Goal: Information Seeking & Learning: Learn about a topic

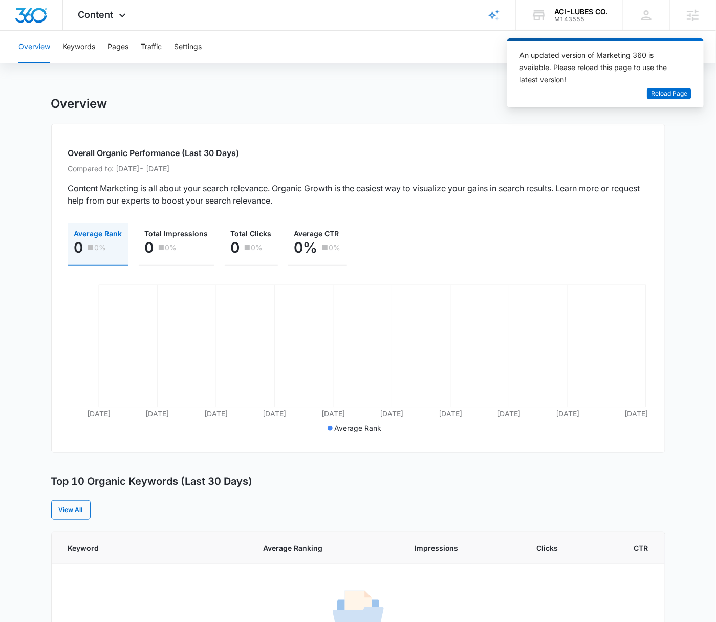
click at [576, 14] on div "ACI-LUBES CO." at bounding box center [581, 12] width 54 height 8
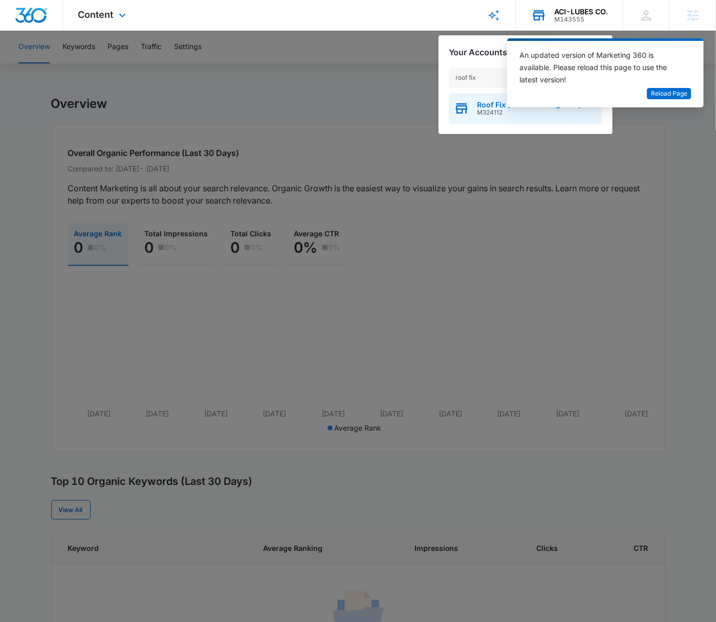
type input "roof fix"
click at [476, 107] on div "Roof Fix USA M324112" at bounding box center [526, 108] width 154 height 31
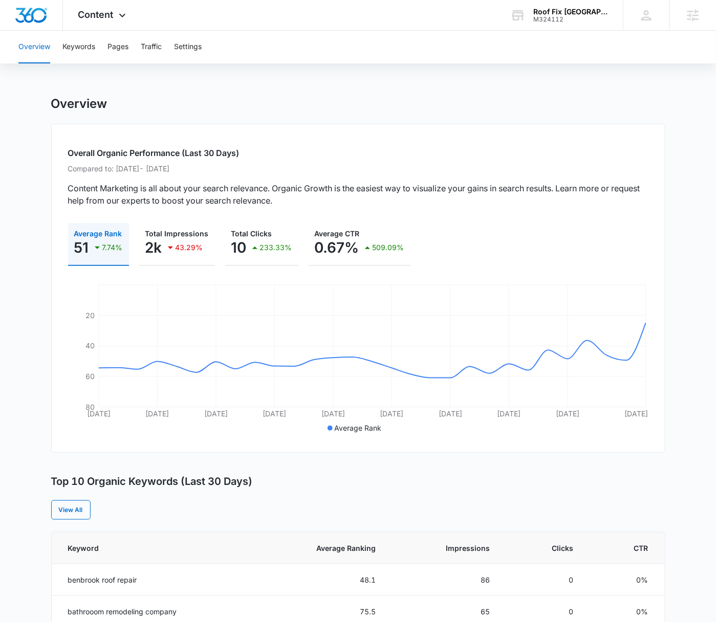
drag, startPoint x: 430, startPoint y: 119, endPoint x: 331, endPoint y: 95, distance: 101.2
click at [430, 119] on div "Overview Overall Organic Performance (Last 30 Days) Compared to: Jul 18, 2025 -…" at bounding box center [358, 596] width 614 height 1000
click at [111, 16] on span "Content" at bounding box center [95, 14] width 35 height 11
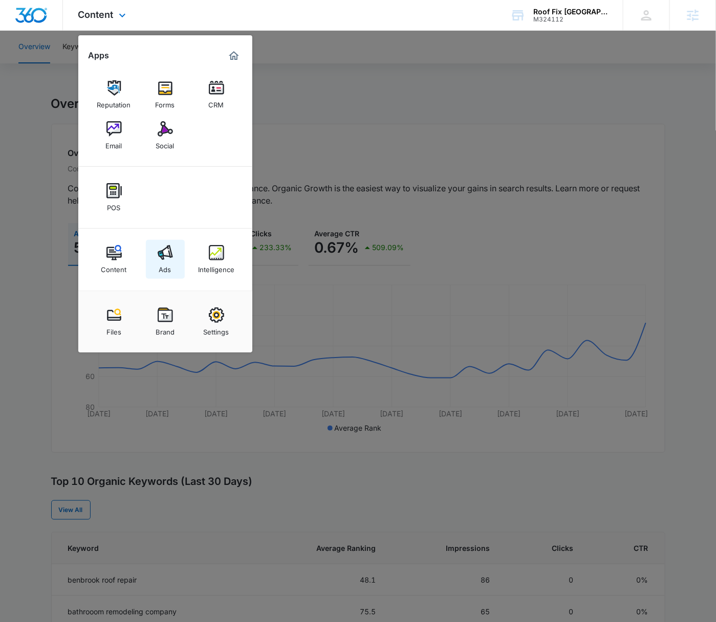
click at [165, 258] on img at bounding box center [165, 252] width 15 height 15
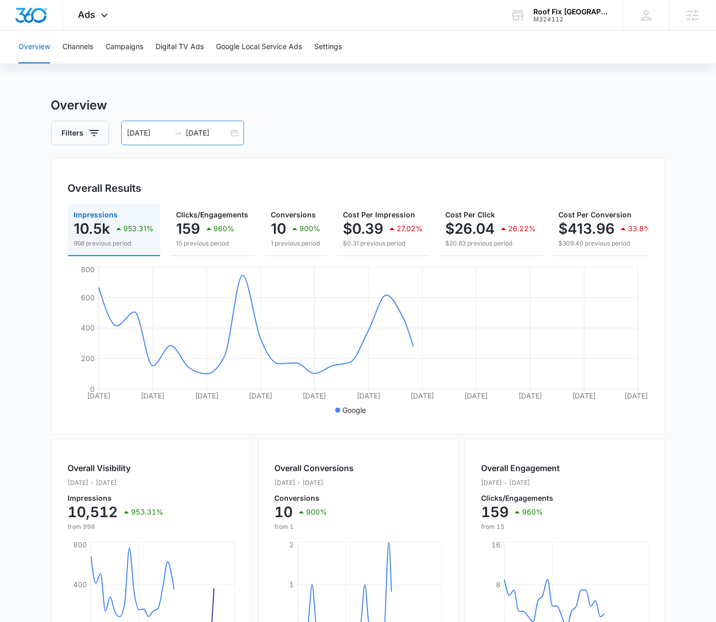
click at [235, 135] on div "08/11/2025 09/10/2025" at bounding box center [182, 133] width 123 height 25
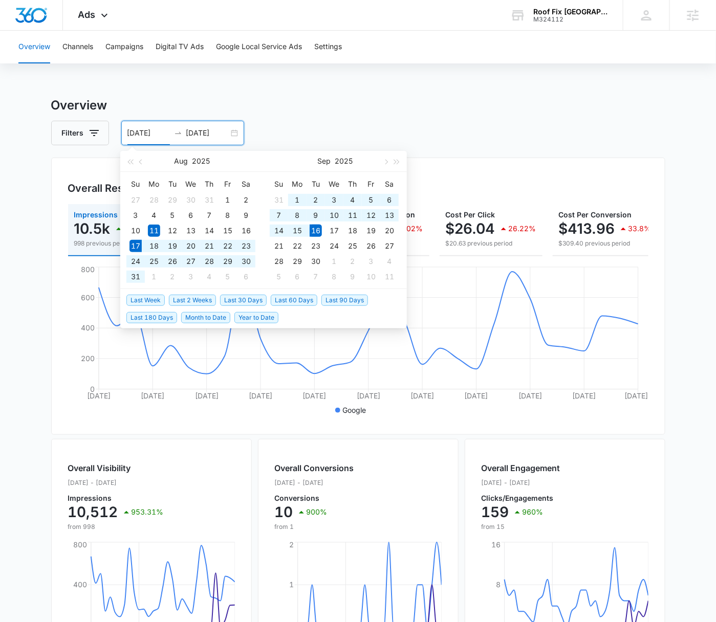
click at [233, 296] on span "Last 30 Days" at bounding box center [243, 300] width 47 height 11
type input "08/17/2025"
type input "09/16/2025"
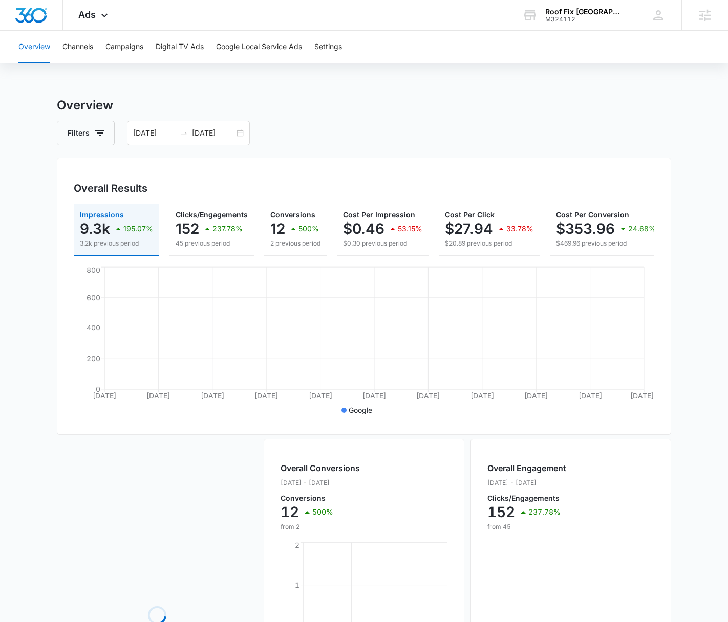
click at [431, 105] on h3 "Overview" at bounding box center [364, 105] width 614 height 18
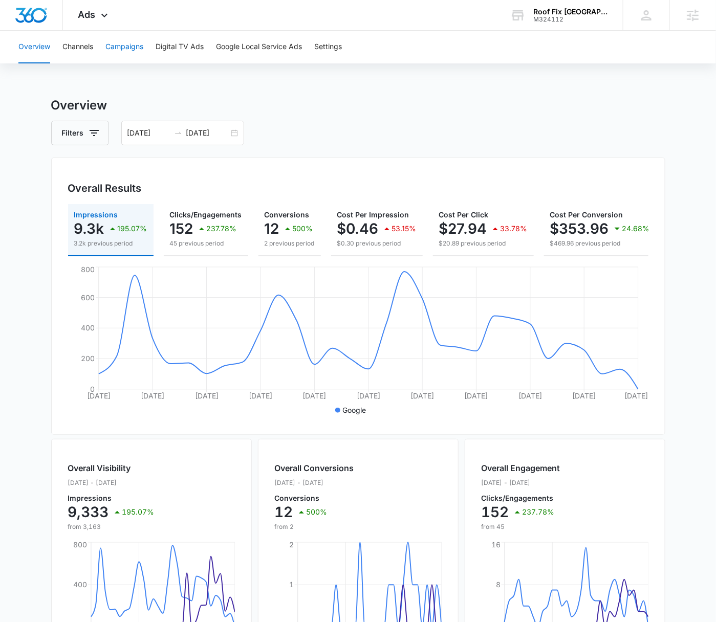
click at [136, 51] on button "Campaigns" at bounding box center [124, 47] width 38 height 33
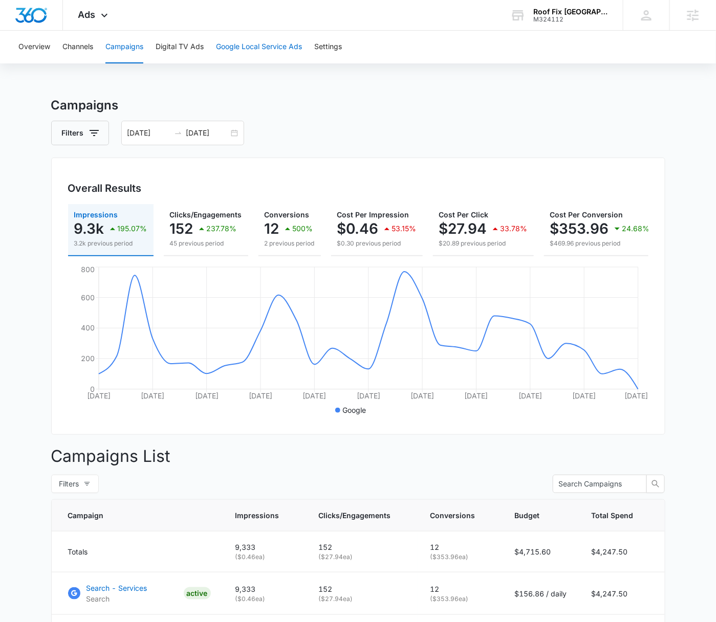
click at [253, 47] on button "Google Local Service Ads" at bounding box center [259, 47] width 86 height 33
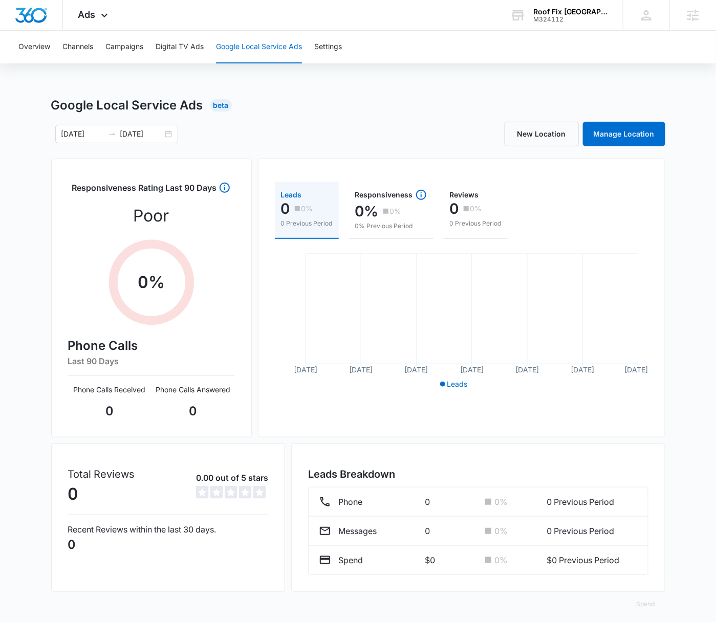
click at [448, 87] on div "Overview Channels Campaigns Digital TV Ads Google Local Service Ads Settings Go…" at bounding box center [358, 330] width 716 height 598
click at [297, 114] on div "Google Local Service Ads Beta" at bounding box center [358, 105] width 614 height 18
click at [334, 51] on button "Settings" at bounding box center [328, 47] width 28 height 33
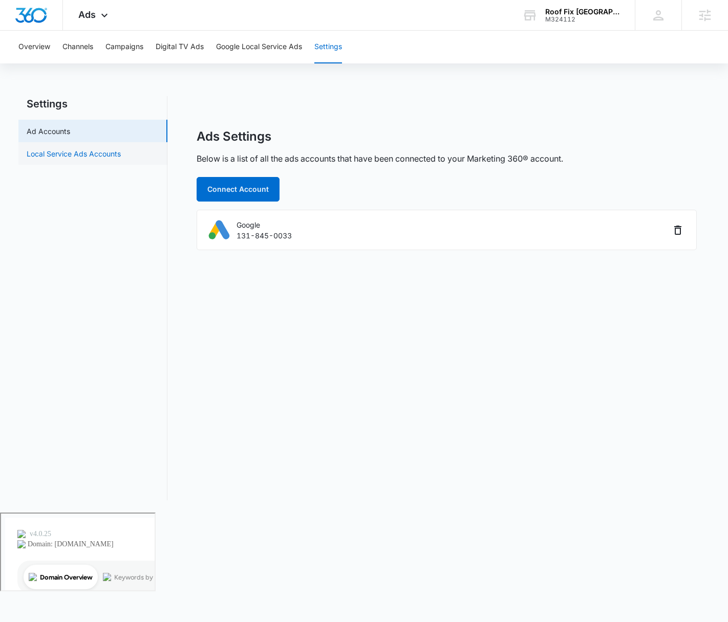
click at [110, 149] on link "Local Service Ads Accounts" at bounding box center [74, 153] width 94 height 11
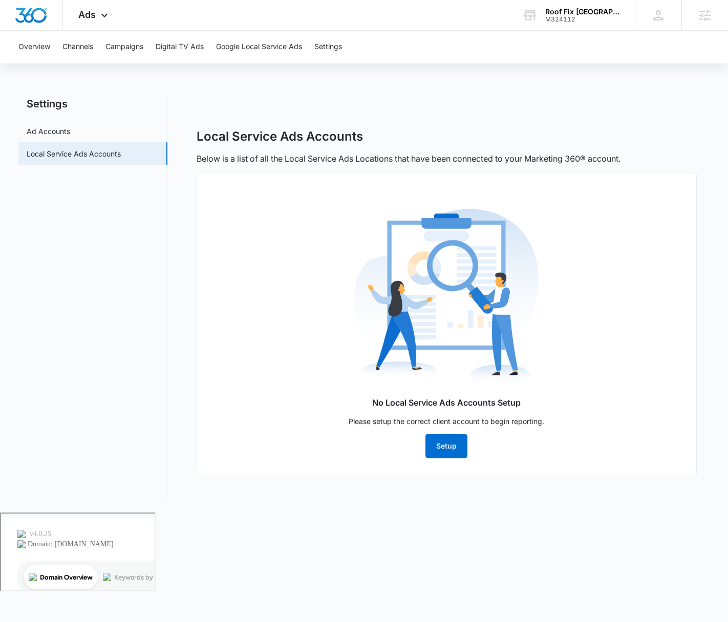
click at [510, 112] on div "Local Service Ads Accounts Below is a list of all the Local Service Ads Locatio…" at bounding box center [447, 298] width 526 height 404
click at [99, 19] on icon at bounding box center [104, 18] width 12 height 12
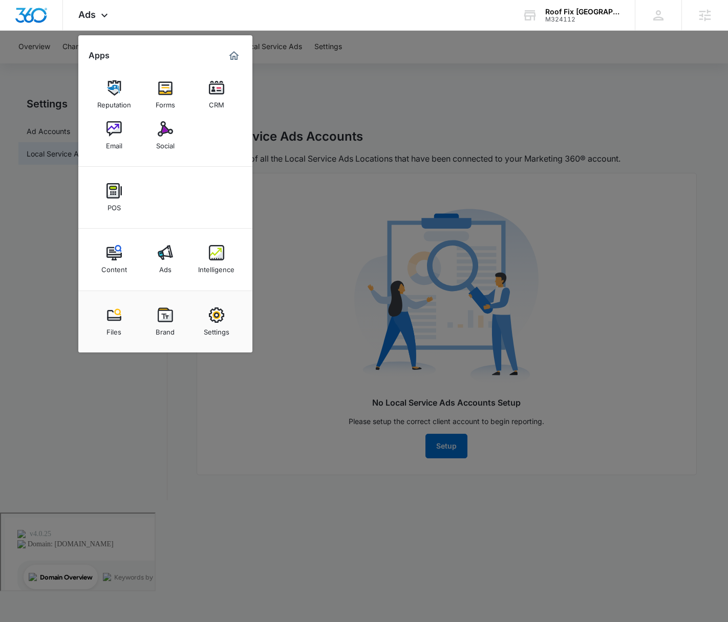
click at [218, 243] on link "Intelligence" at bounding box center [216, 259] width 39 height 39
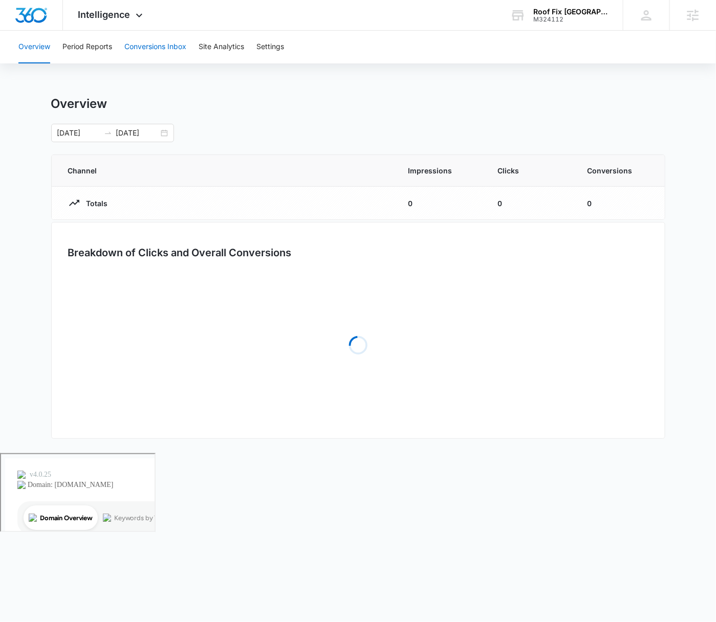
click at [142, 49] on button "Conversions Inbox" at bounding box center [155, 47] width 62 height 33
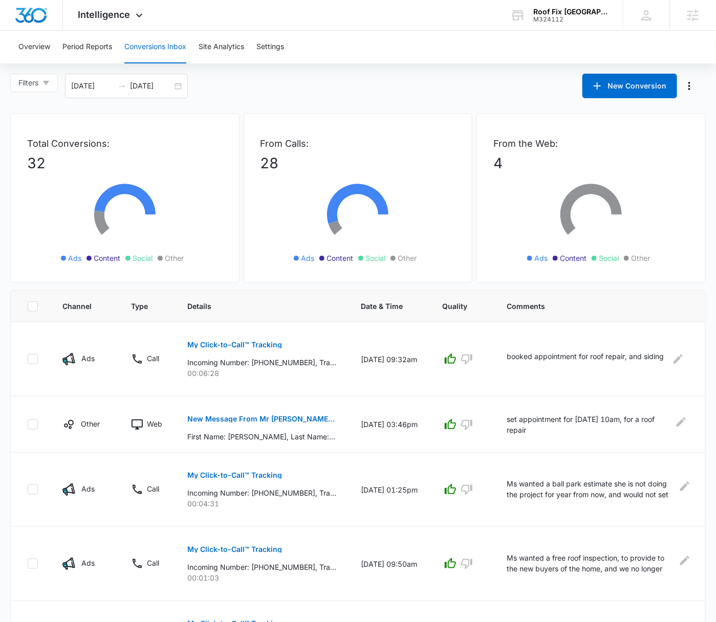
click at [382, 49] on div "Overview Period Reports Conversions Inbox Site Analytics Settings" at bounding box center [358, 47] width 692 height 33
click at [177, 88] on div "08/17/2025 09/16/2025" at bounding box center [126, 86] width 123 height 25
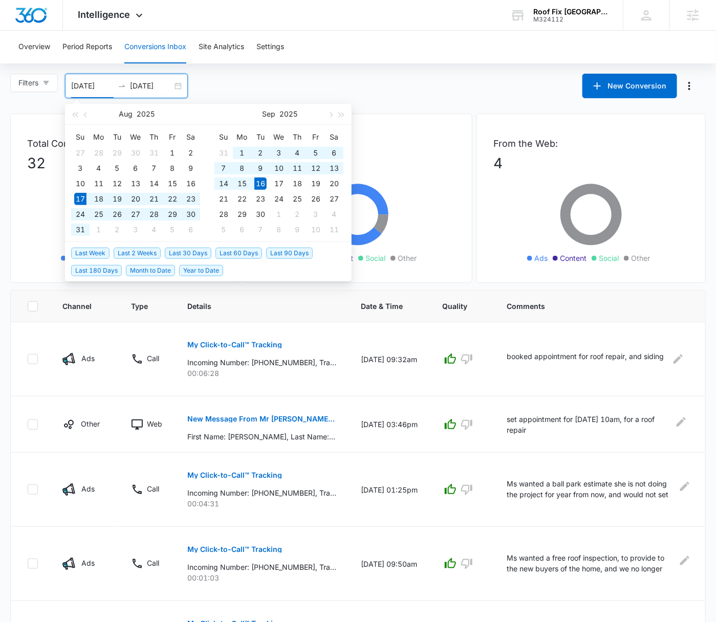
click at [199, 253] on span "Last 30 Days" at bounding box center [188, 253] width 47 height 11
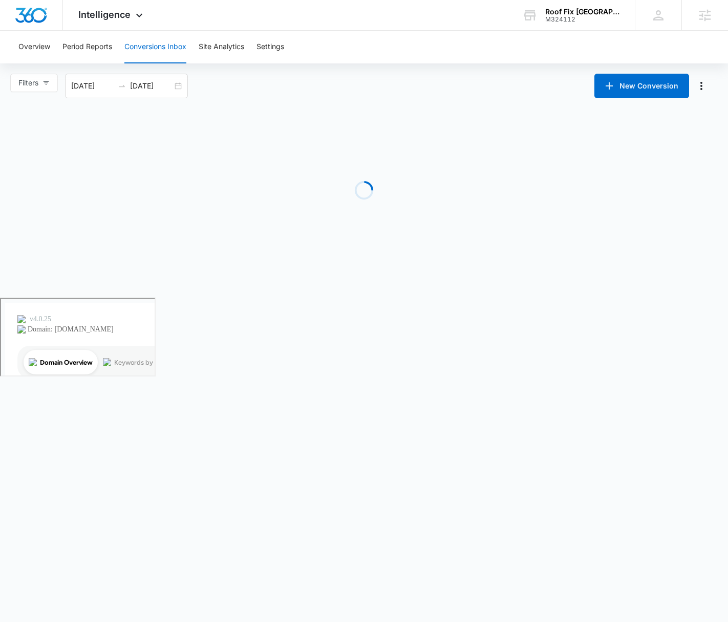
click at [445, 120] on div "Loading" at bounding box center [364, 191] width 696 height 154
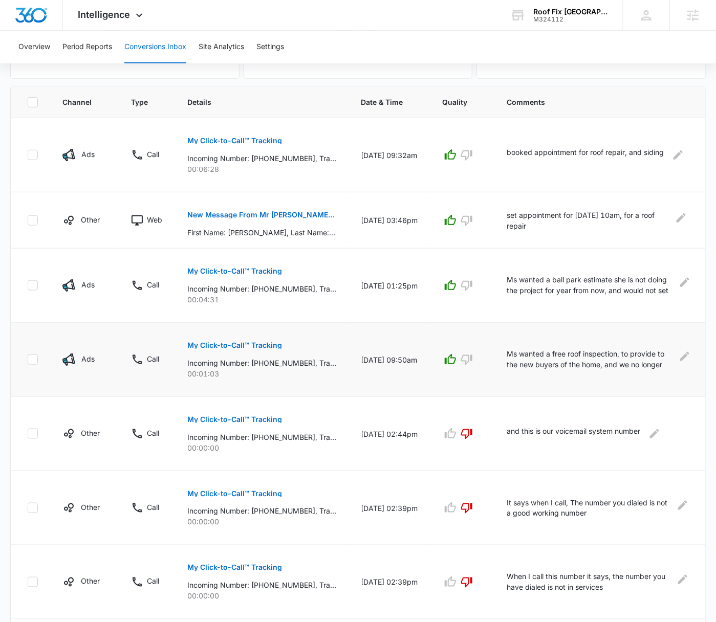
scroll to position [201, 0]
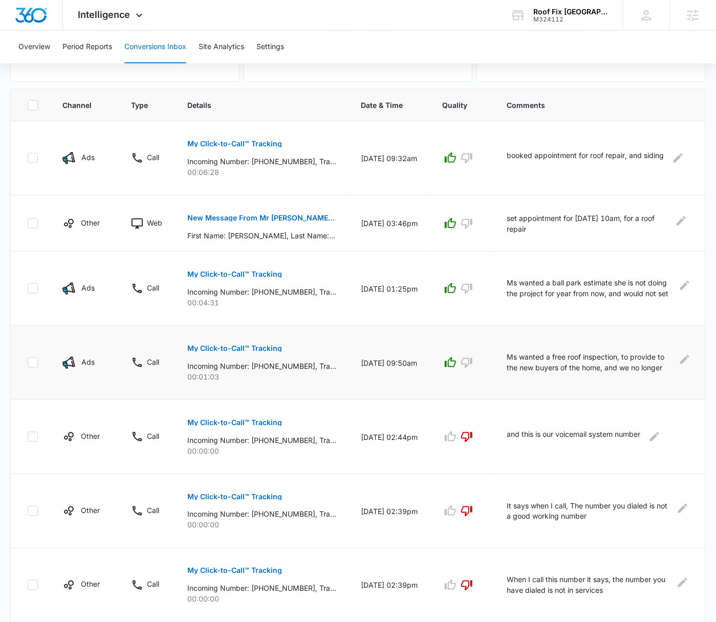
click at [662, 358] on p "Ms wanted a free roof inspection, to provide to the new buyers of the home, and…" at bounding box center [591, 363] width 168 height 23
click at [698, 359] on td "Ms wanted a free roof inspection, to provide to the new buyers of the home, and…" at bounding box center [600, 363] width 211 height 74
click at [689, 360] on icon "Edit Comments" at bounding box center [685, 360] width 12 height 12
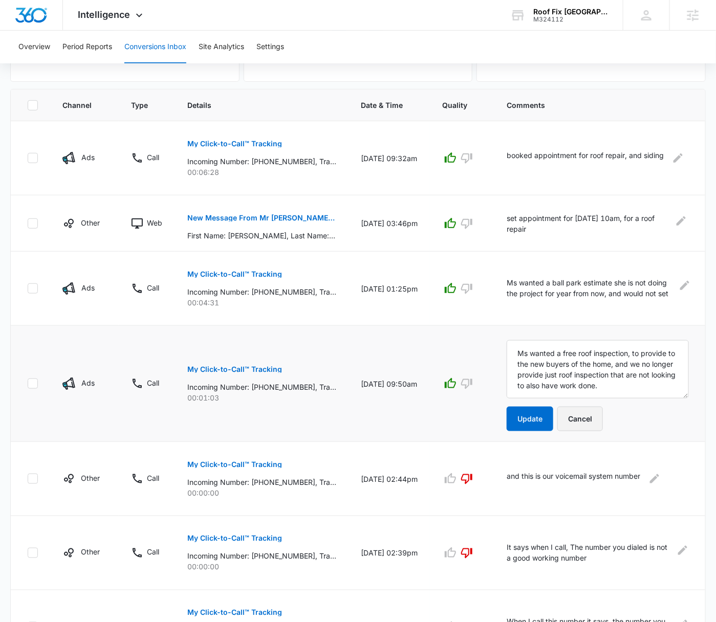
click at [598, 420] on button "Cancel" at bounding box center [580, 419] width 46 height 25
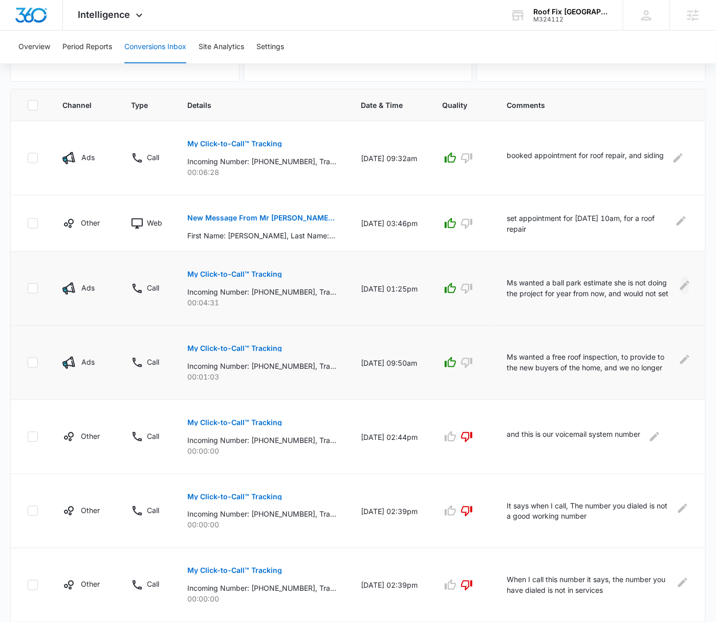
click at [684, 285] on icon "Edit Comments" at bounding box center [684, 285] width 9 height 9
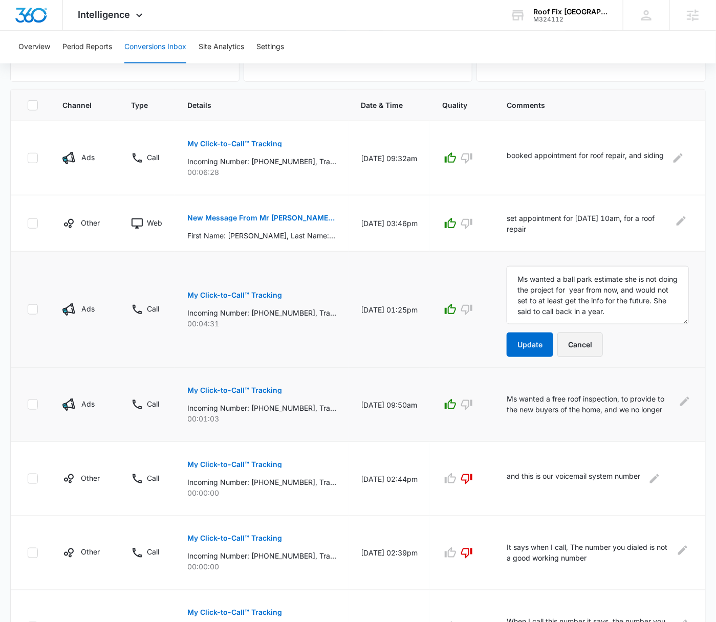
click at [600, 351] on button "Cancel" at bounding box center [580, 345] width 46 height 25
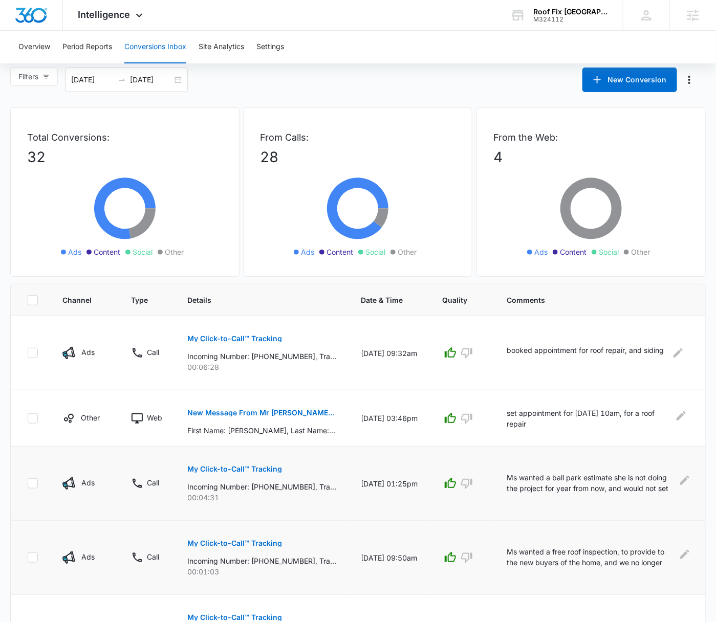
scroll to position [0, 0]
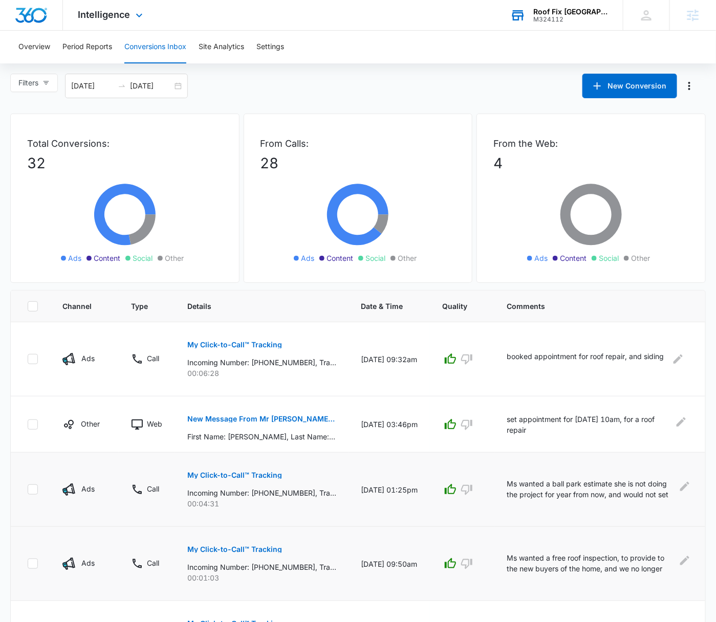
click at [562, 17] on div "Roof Fix USA M324112 Your Accounts View All" at bounding box center [559, 15] width 128 height 30
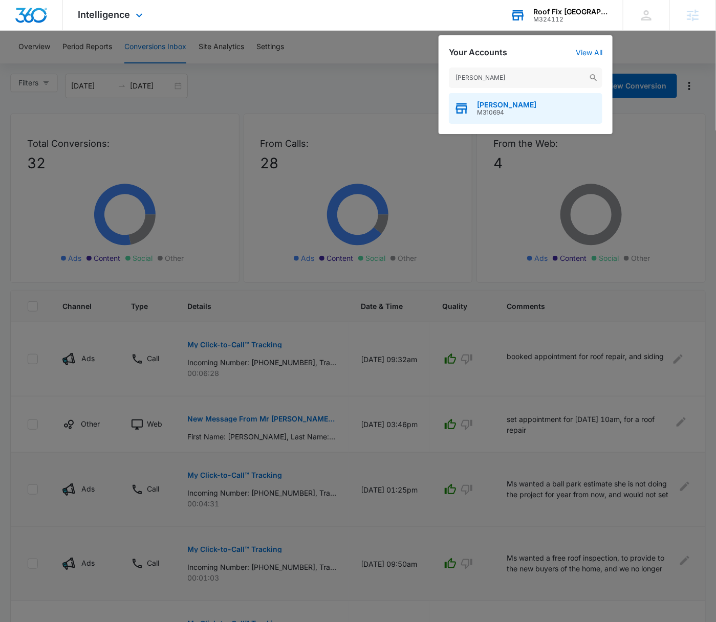
type input "laidlaw"
click at [536, 104] on span "Laidlaw's Harley-Davidson" at bounding box center [506, 105] width 59 height 8
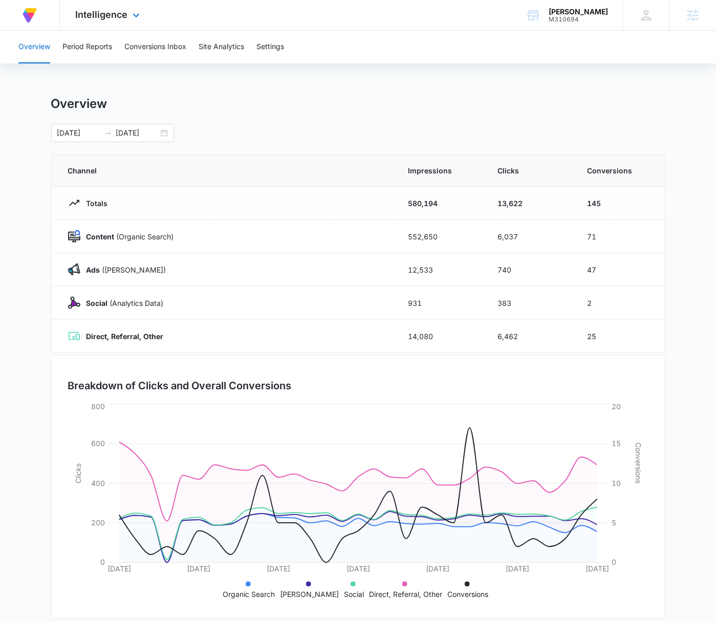
click at [115, 23] on div "Intelligence Apps Reputation Forms CRM Email Social Payments Content Ads Intell…" at bounding box center [109, 15] width 98 height 30
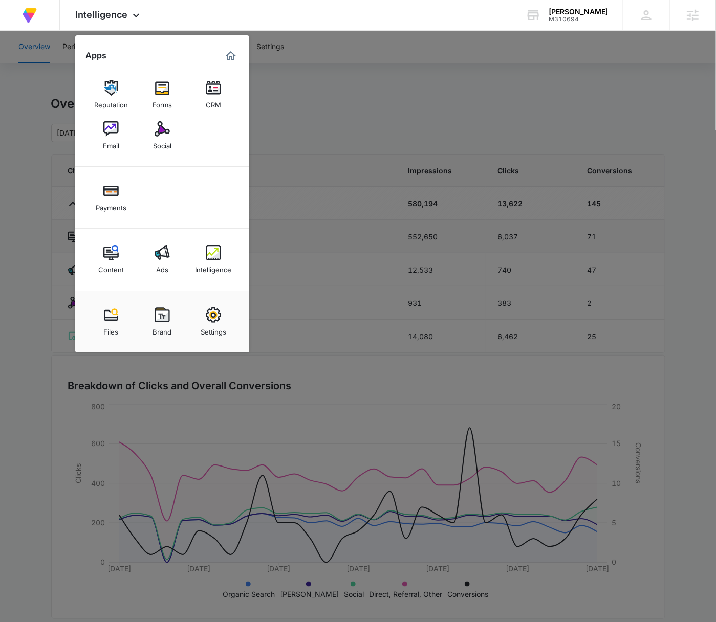
click at [164, 251] on img at bounding box center [162, 252] width 15 height 15
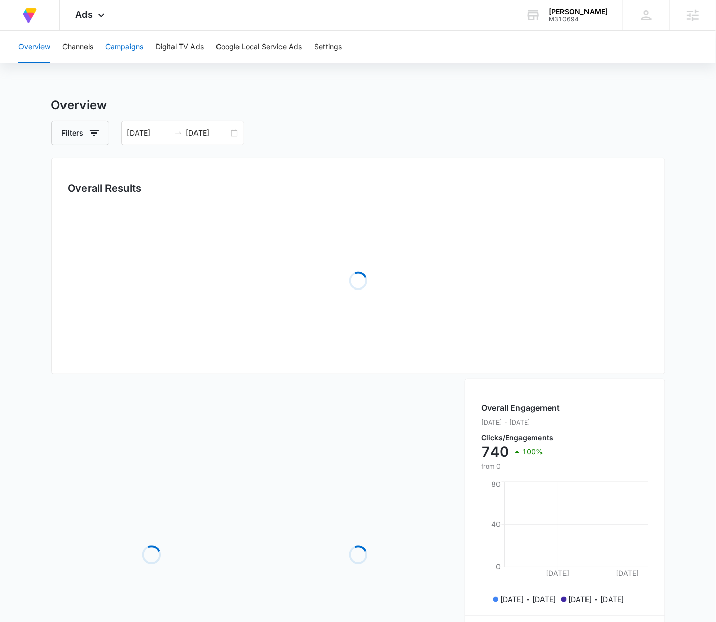
click at [119, 57] on button "Campaigns" at bounding box center [124, 47] width 38 height 33
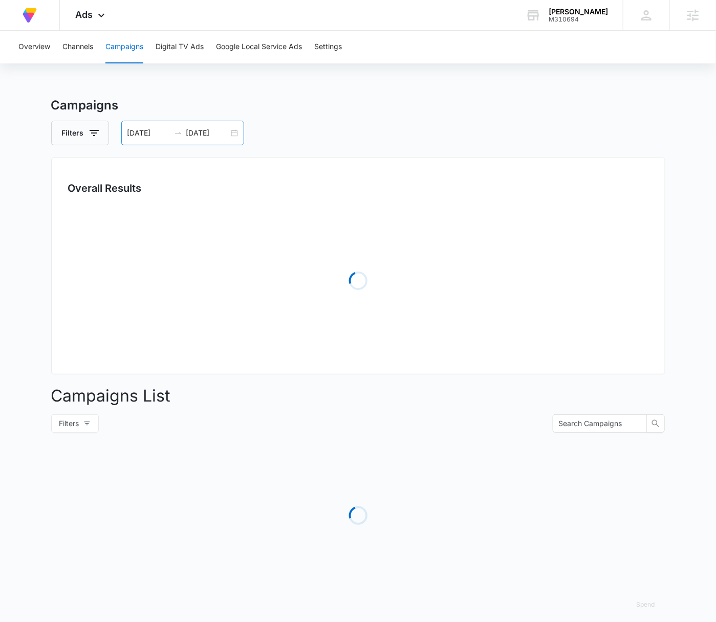
click at [231, 136] on div "08/04/2025 09/03/2025" at bounding box center [182, 133] width 123 height 25
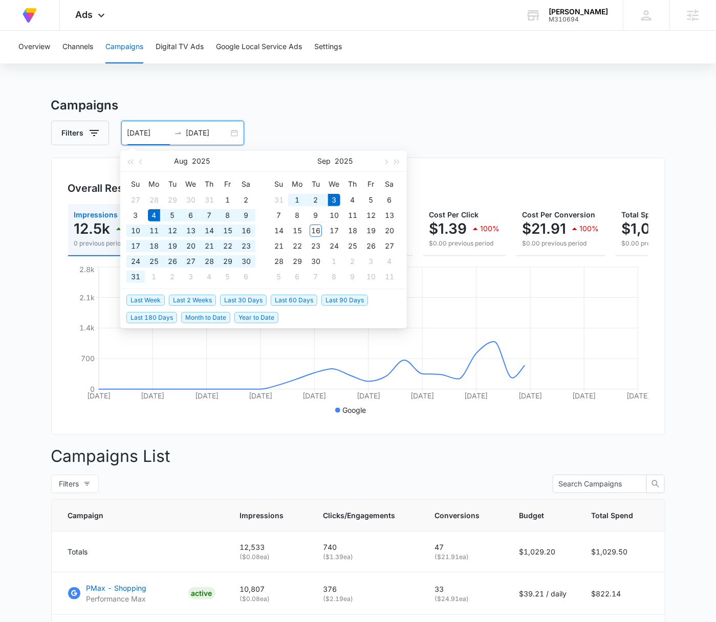
click at [235, 296] on span "Last 30 Days" at bounding box center [243, 300] width 47 height 11
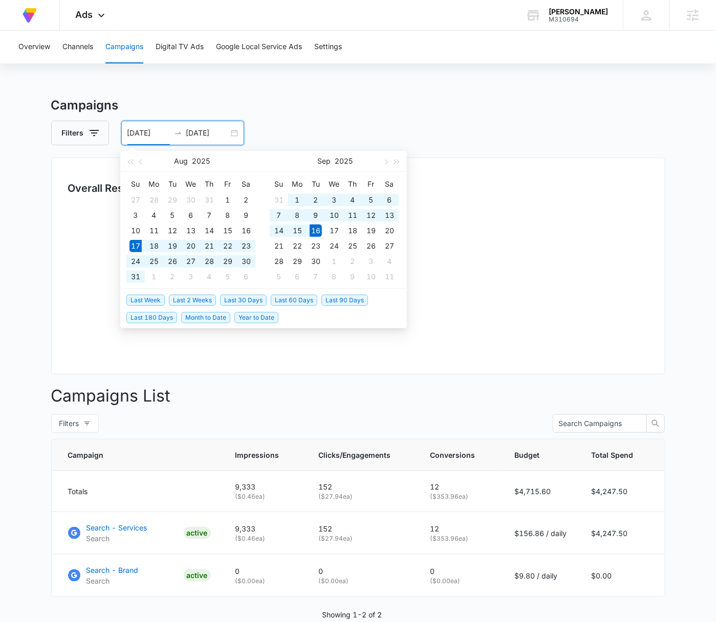
type input "08/17/2025"
type input "09/16/2025"
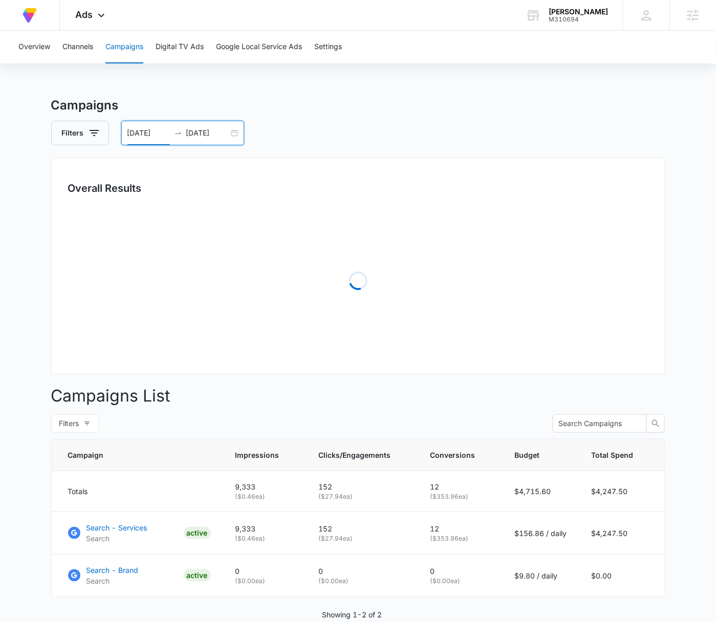
click at [471, 71] on div "Overview Channels Campaigns Digital TV Ads Google Local Service Ads Settings Ca…" at bounding box center [358, 350] width 716 height 639
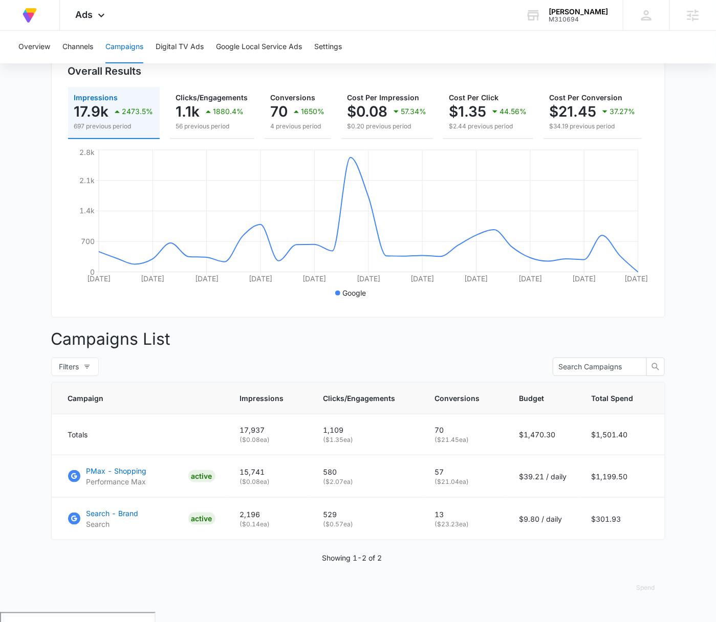
click at [686, 310] on main "Campaigns Filters 08/17/2025 09/16/2025 Overall Results Impressions 17.9k 2473.…" at bounding box center [358, 296] width 716 height 634
click at [555, 12] on div "Laidlaw's Harley-Davidson" at bounding box center [578, 12] width 59 height 8
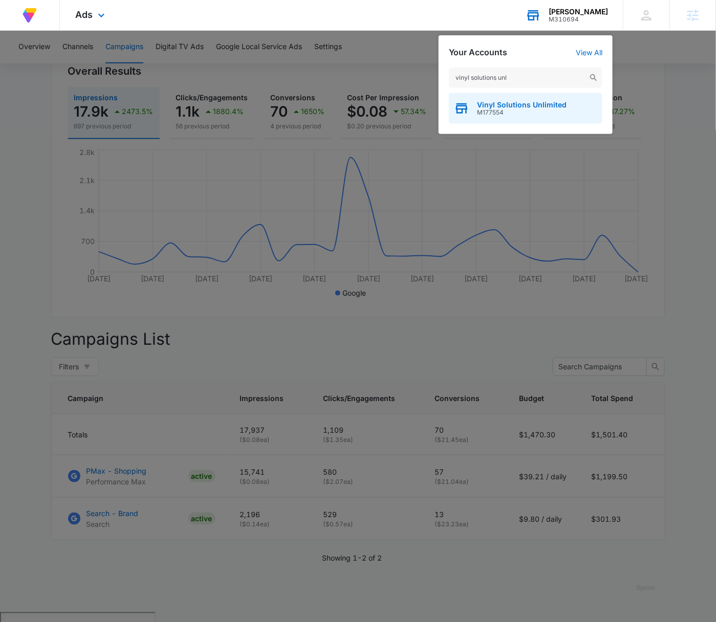
type input "vinyl solutions unl"
click at [536, 115] on span "M177554" at bounding box center [522, 112] width 90 height 7
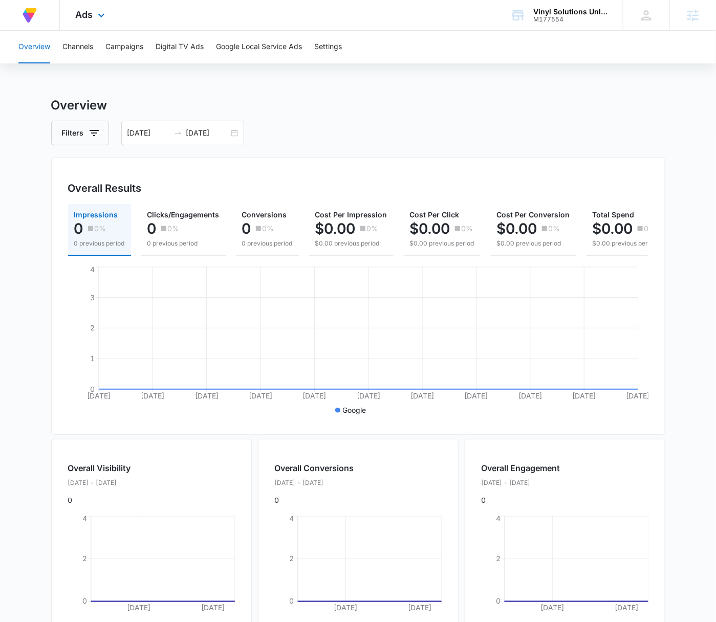
click at [97, 9] on div "Ads Apps Reputation Websites Forms CRM Email Social Payments Content Ads Intell…" at bounding box center [91, 15] width 63 height 30
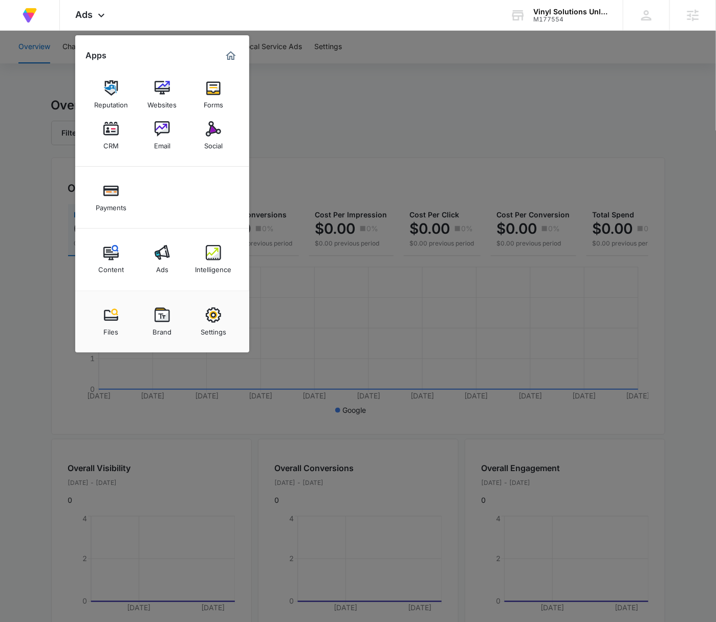
drag, startPoint x: 115, startPoint y: 251, endPoint x: 118, endPoint y: 244, distance: 8.1
click at [116, 251] on img at bounding box center [110, 252] width 15 height 15
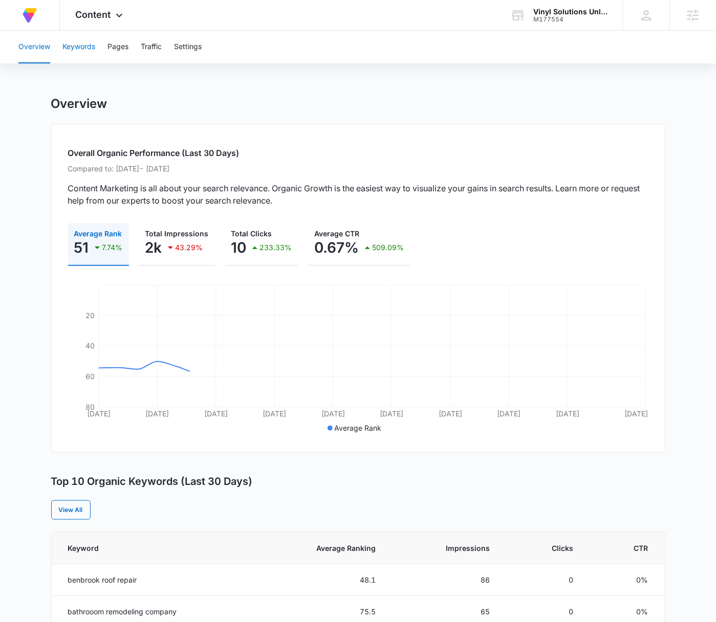
click at [85, 47] on button "Keywords" at bounding box center [78, 47] width 33 height 33
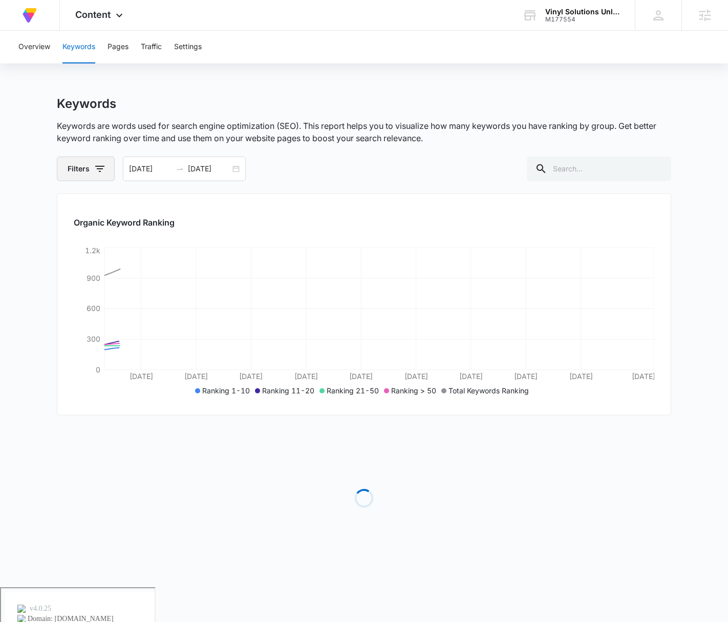
click at [88, 173] on button "Filters" at bounding box center [86, 169] width 58 height 25
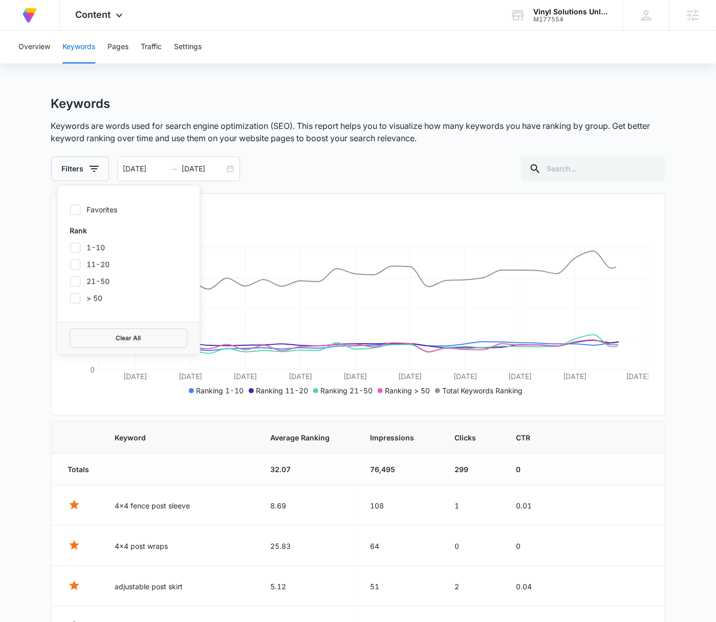
click at [72, 207] on icon at bounding box center [75, 209] width 9 height 9
click at [70, 209] on input "Favorites" at bounding box center [70, 209] width 1 height 1
checkbox input "true"
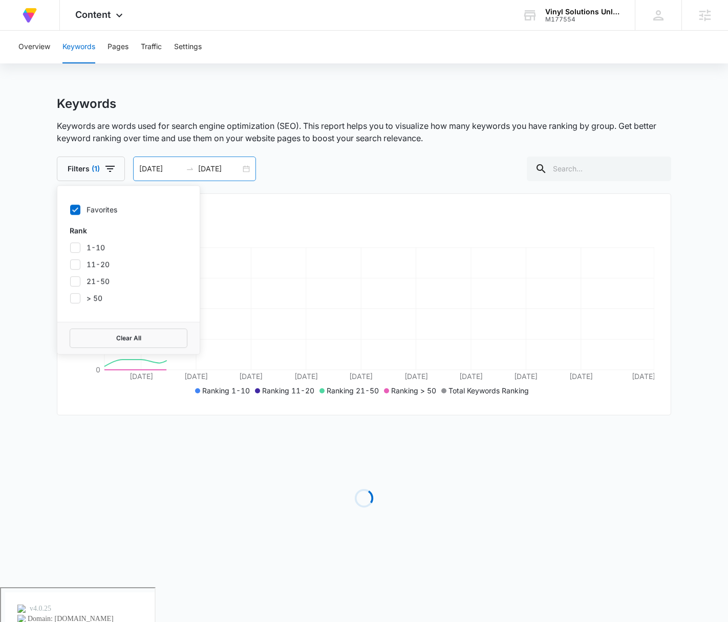
click at [244, 167] on div "06/15/2025 07/15/2025" at bounding box center [194, 169] width 123 height 25
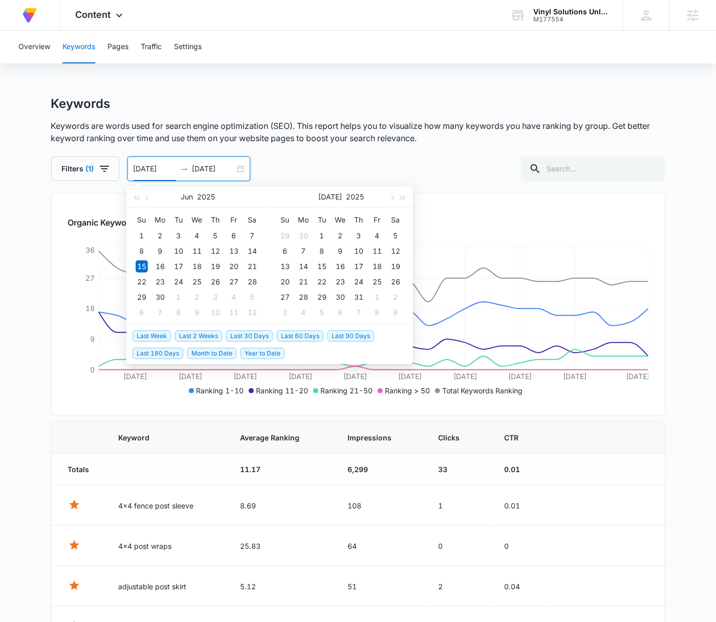
click at [202, 331] on span "Last 2 Weeks" at bounding box center [198, 336] width 47 height 11
type input "08/30/2025"
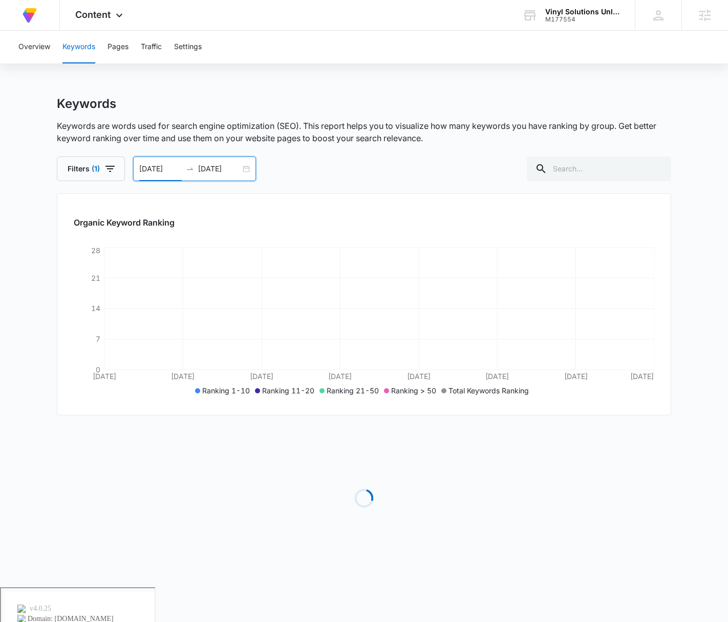
click at [240, 167] on input "[DATE]" at bounding box center [219, 168] width 42 height 11
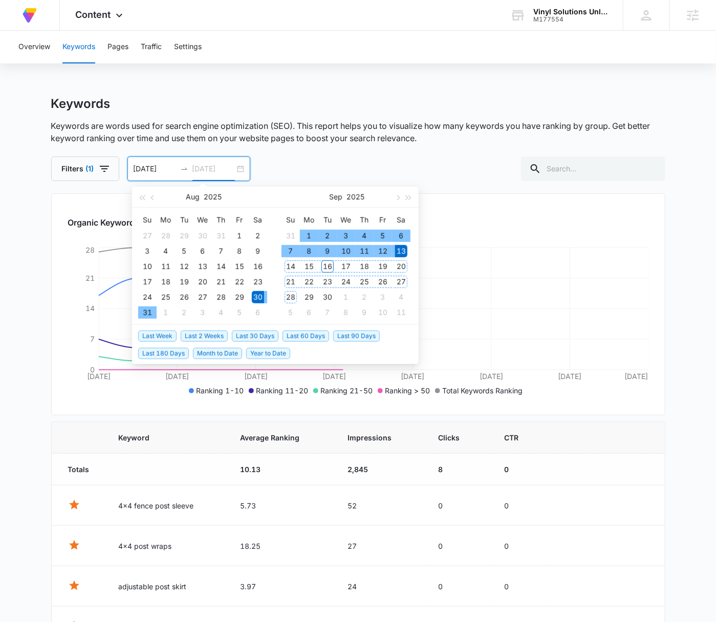
type input "[DATE]"
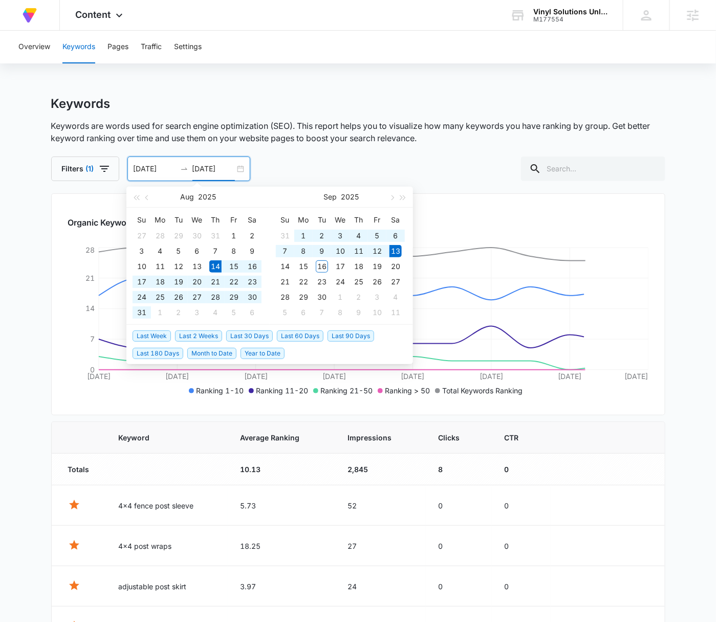
click at [262, 334] on span "Last 30 Days" at bounding box center [249, 336] width 47 height 11
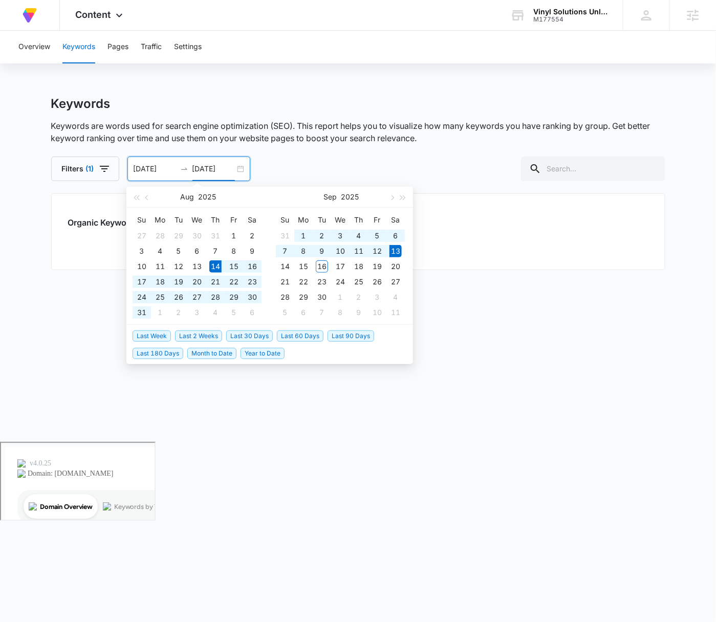
type input "[DATE]"
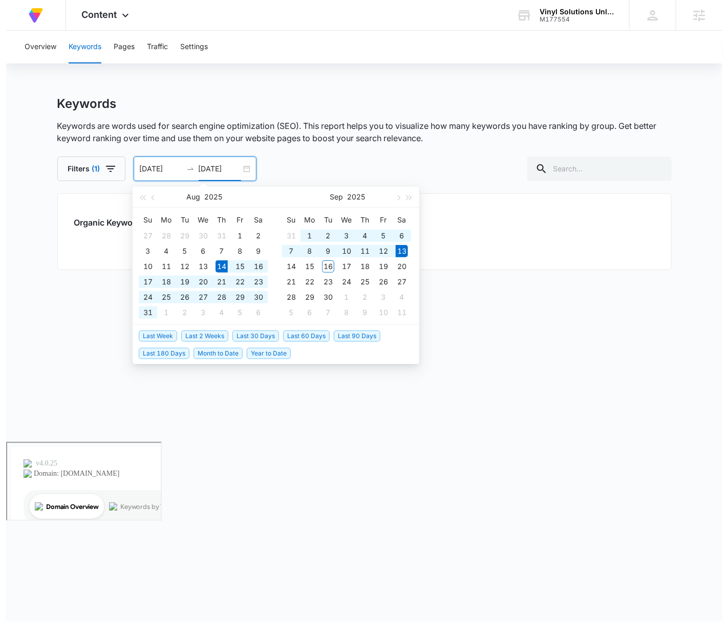
type input "[DATE]"
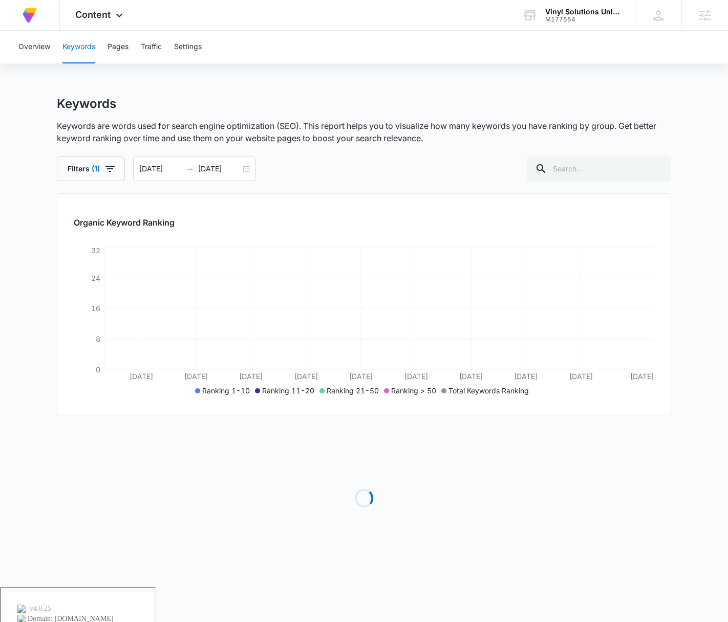
click at [468, 106] on div "Keywords" at bounding box center [364, 103] width 614 height 15
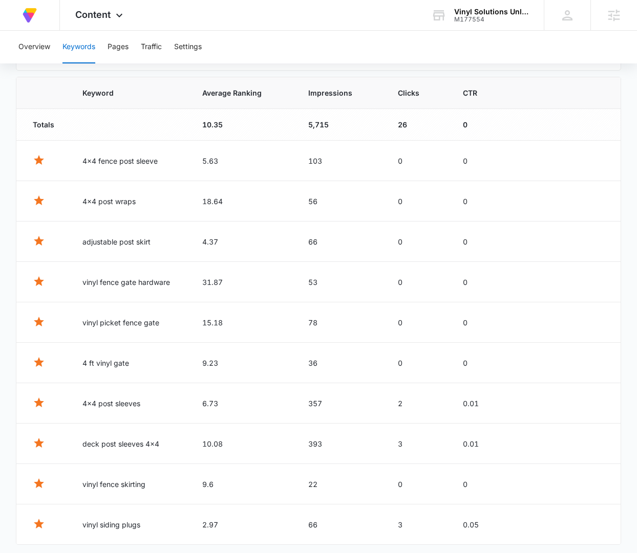
scroll to position [346, 0]
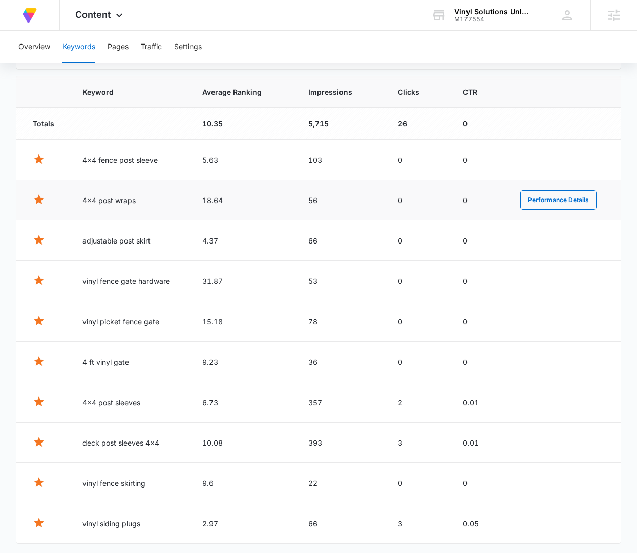
click at [240, 194] on td "18.64" at bounding box center [243, 200] width 106 height 40
click at [242, 239] on td "4.37" at bounding box center [243, 241] width 106 height 40
click at [237, 280] on td "31.87" at bounding box center [243, 281] width 106 height 40
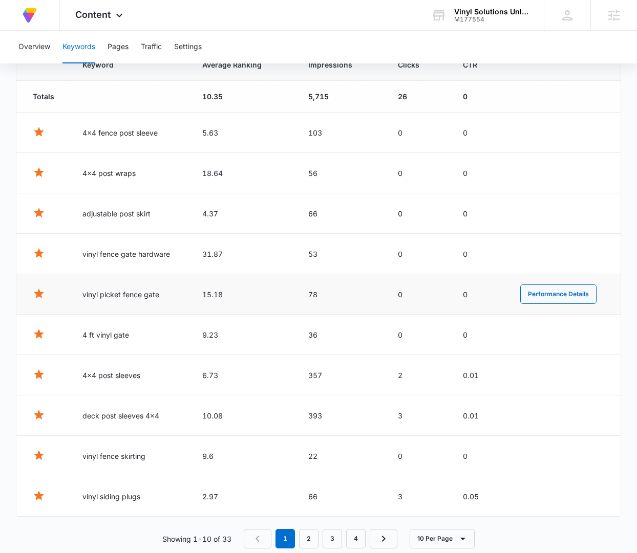
scroll to position [380, 0]
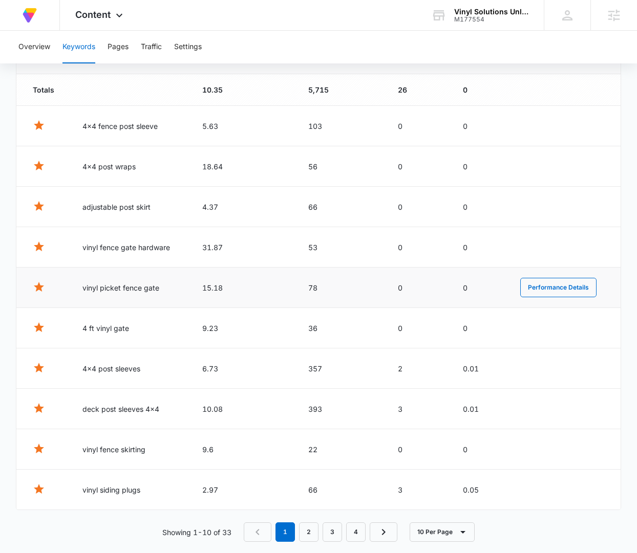
click at [249, 293] on td "15.18" at bounding box center [243, 288] width 106 height 40
click at [238, 331] on td "9.23" at bounding box center [243, 328] width 106 height 40
click at [443, 528] on button "10 Per Page" at bounding box center [442, 532] width 65 height 19
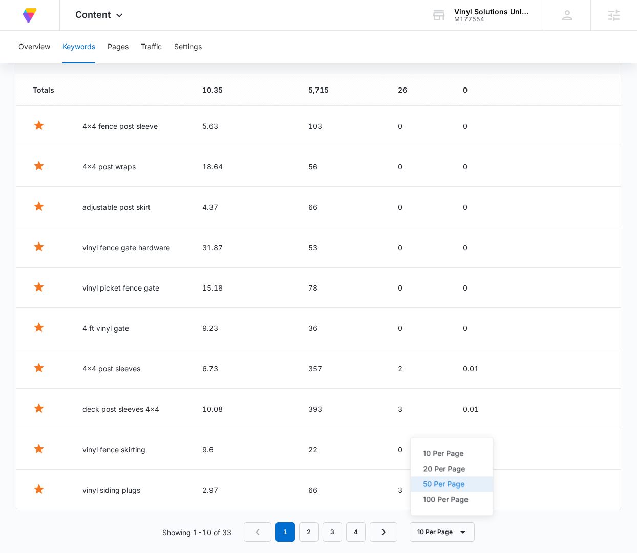
click at [458, 478] on button "50 Per Page" at bounding box center [452, 484] width 82 height 15
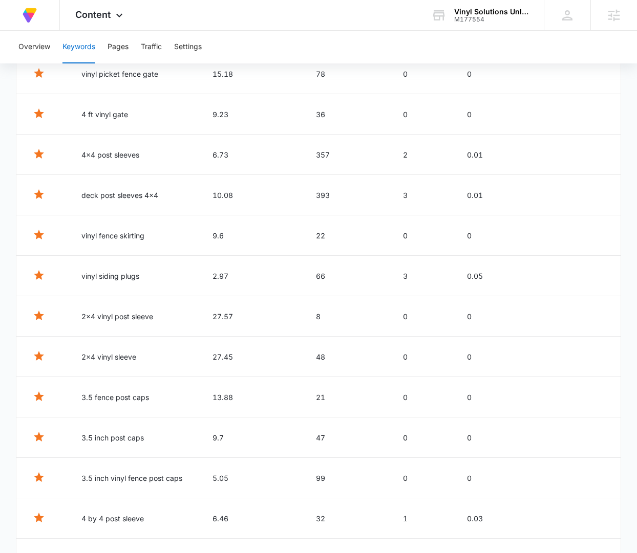
scroll to position [0, 0]
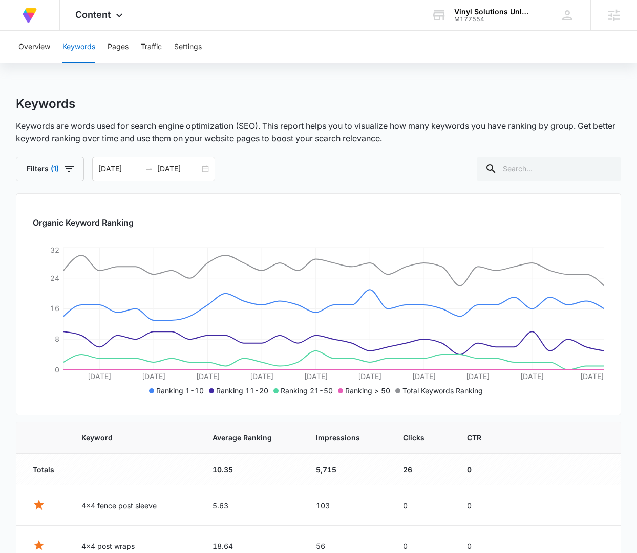
click at [114, 15] on icon at bounding box center [119, 18] width 12 height 12
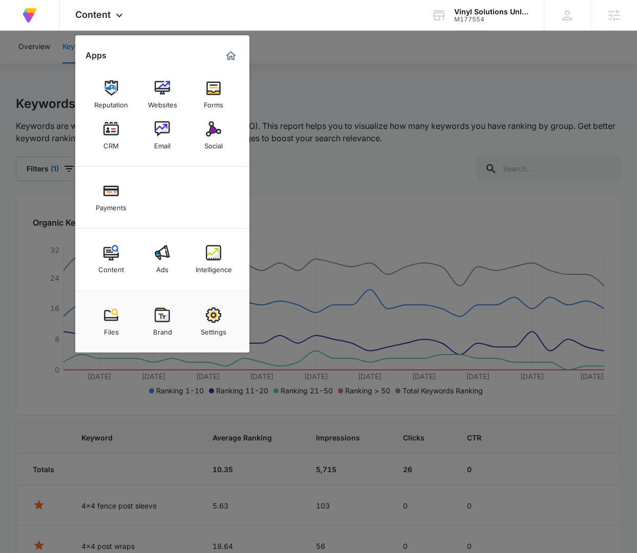
click at [224, 275] on link "Intelligence" at bounding box center [213, 259] width 39 height 39
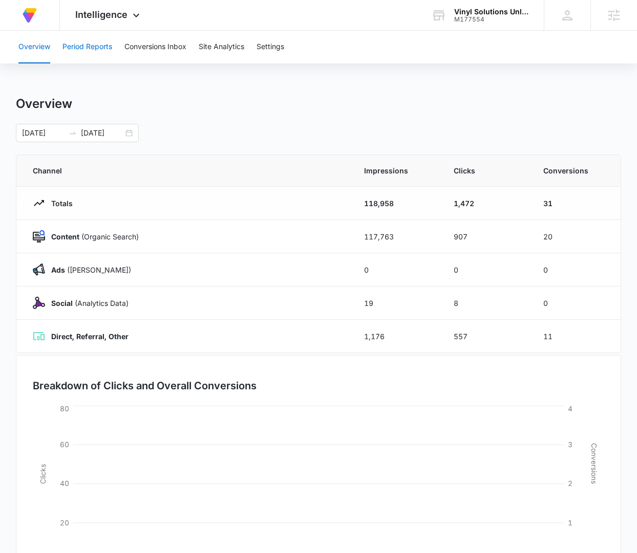
click at [94, 50] on button "Period Reports" at bounding box center [87, 47] width 50 height 33
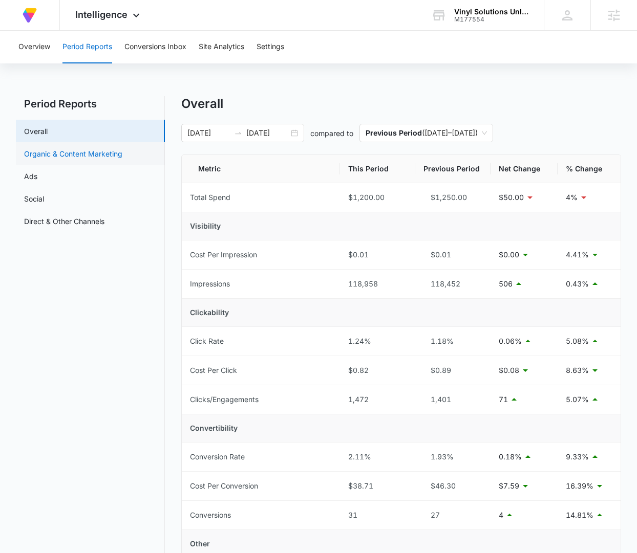
click at [92, 153] on link "Organic & Content Marketing" at bounding box center [73, 153] width 98 height 11
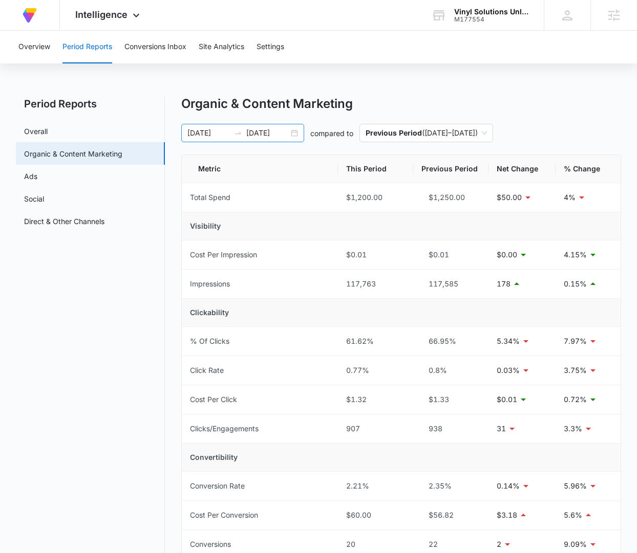
click at [291, 130] on div "[DATE] [DATE]" at bounding box center [242, 133] width 123 height 18
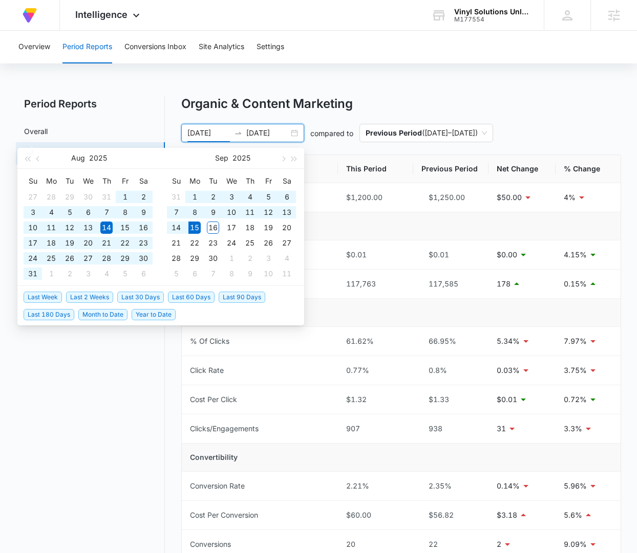
click at [232, 298] on span "Last 90 Days" at bounding box center [242, 297] width 47 height 11
type input "[DATE]"
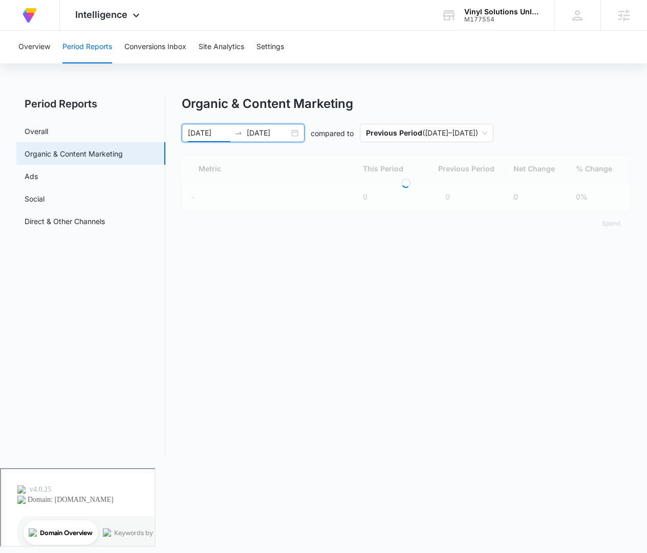
click at [396, 113] on div "Organic & Content Marketing 06/17/2025 09/15/2025 compared to Previous Period (…" at bounding box center [406, 166] width 449 height 140
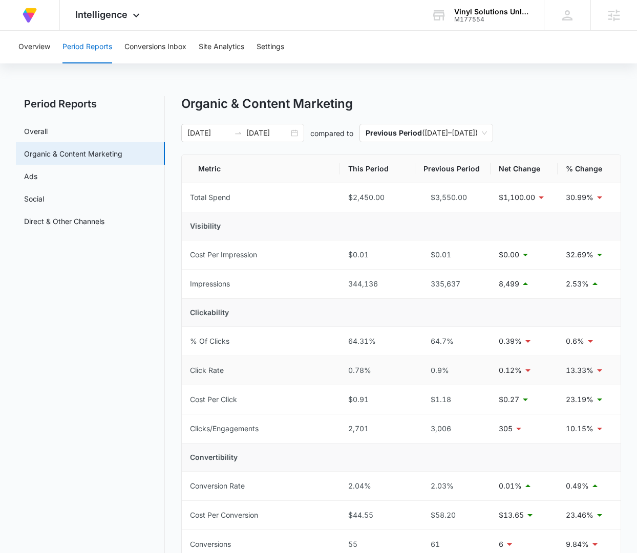
click at [377, 374] on div "0.78%" at bounding box center [377, 370] width 59 height 11
drag, startPoint x: 347, startPoint y: 370, endPoint x: 363, endPoint y: 369, distance: 15.9
click at [363, 369] on td "0.78%" at bounding box center [377, 370] width 75 height 29
copy div "0.78"
click at [361, 428] on div "2,701" at bounding box center [377, 428] width 59 height 11
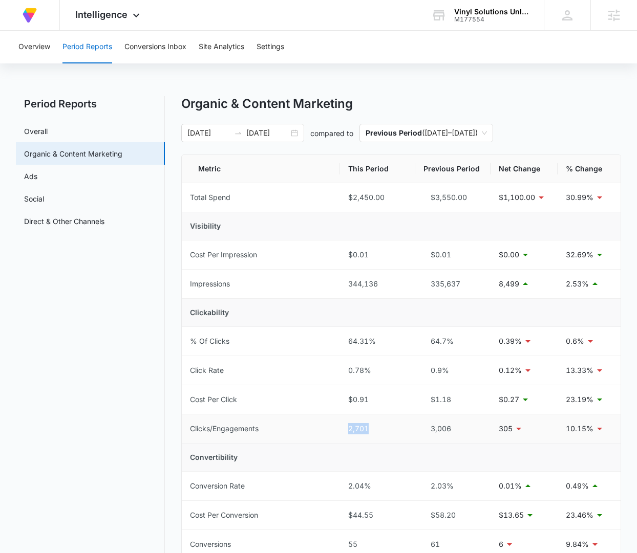
click at [361, 428] on div "2,701" at bounding box center [377, 428] width 59 height 11
copy div "2,701"
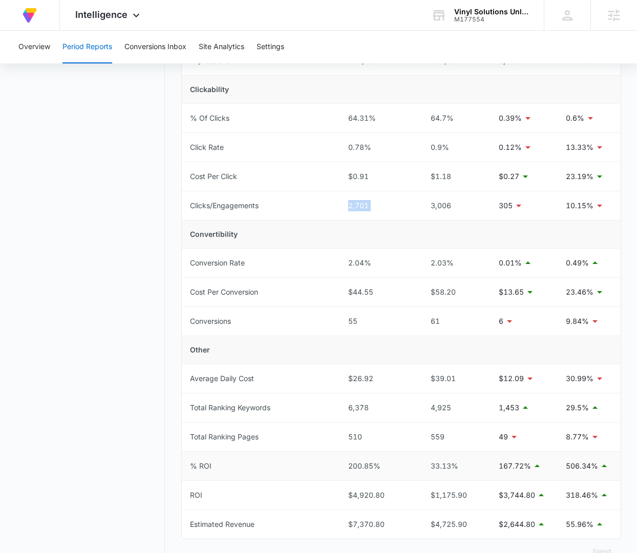
scroll to position [254, 0]
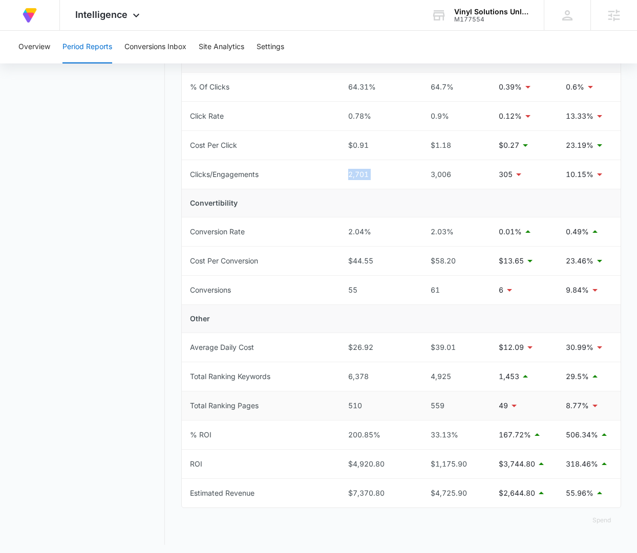
click at [356, 401] on div "510" at bounding box center [377, 405] width 59 height 11
copy div "510"
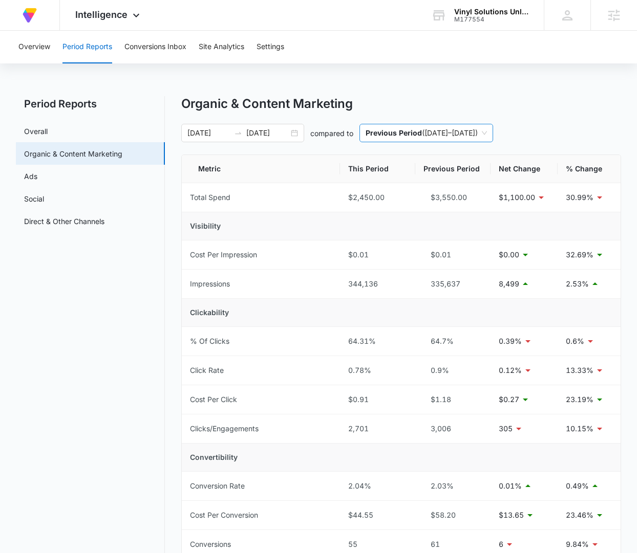
click at [487, 134] on span "Previous Period ( 03/18/2025 – 06/16/2025 )" at bounding box center [426, 132] width 121 height 17
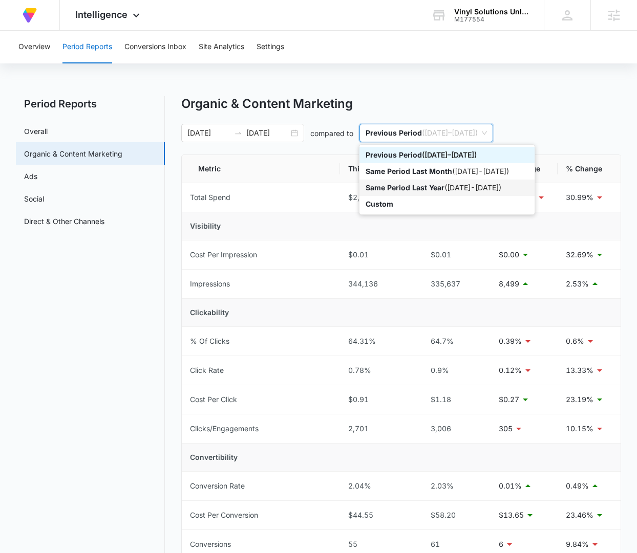
click at [433, 186] on p "Same Period Last Year" at bounding box center [405, 187] width 79 height 9
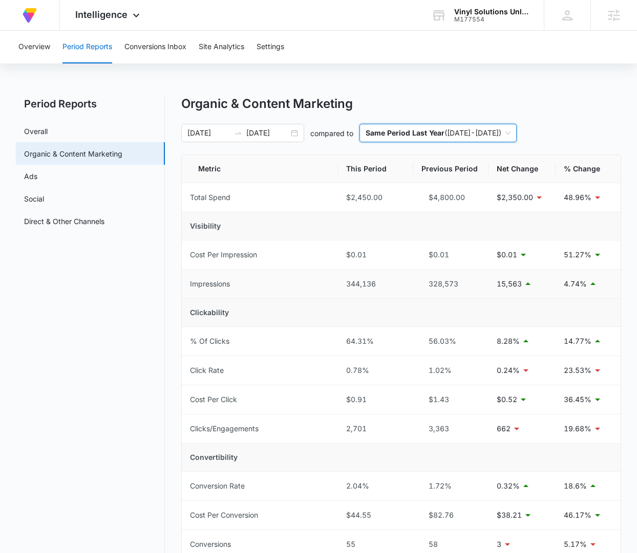
click at [440, 281] on div "328,573" at bounding box center [450, 283] width 59 height 11
copy div "328,573"
click at [516, 282] on p "15,563" at bounding box center [509, 283] width 25 height 11
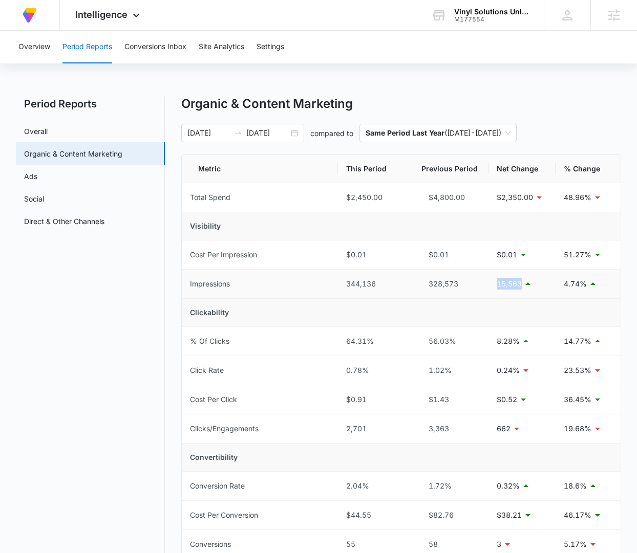
click at [516, 282] on p "15,563" at bounding box center [509, 283] width 25 height 11
copy div "15,563"
click at [438, 369] on div "1.02%" at bounding box center [450, 370] width 59 height 11
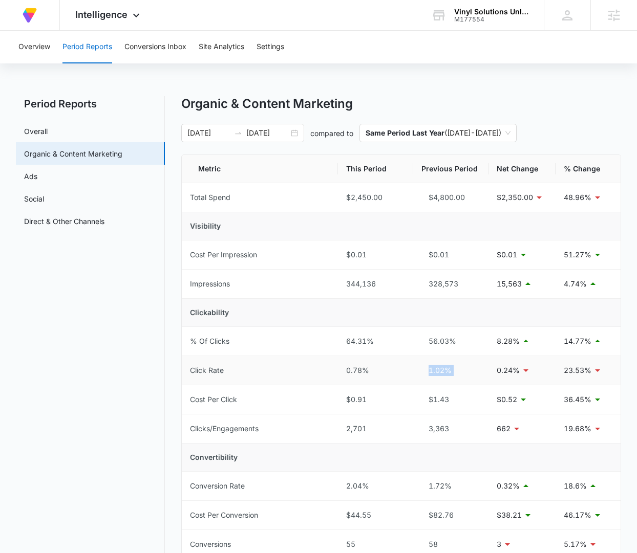
click at [438, 369] on div "1.02%" at bounding box center [450, 370] width 59 height 11
copy div "1.02%"
click at [509, 369] on p "0.24%" at bounding box center [508, 370] width 23 height 11
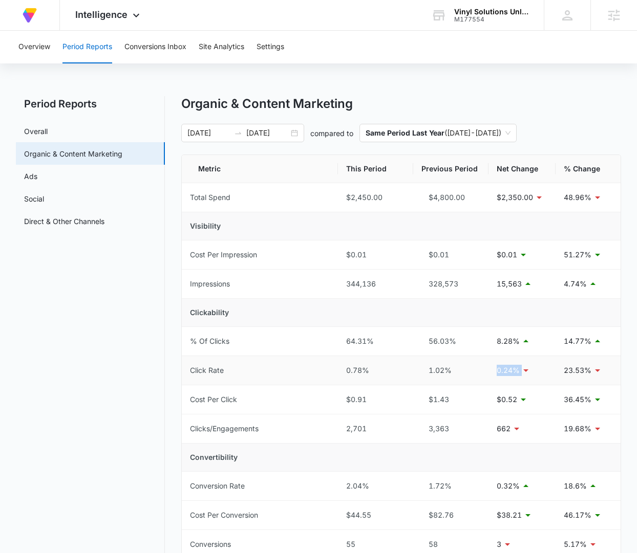
copy div "0.24%"
click at [357, 428] on div "2,701" at bounding box center [375, 428] width 59 height 11
click at [443, 427] on div "3,363" at bounding box center [450, 428] width 59 height 11
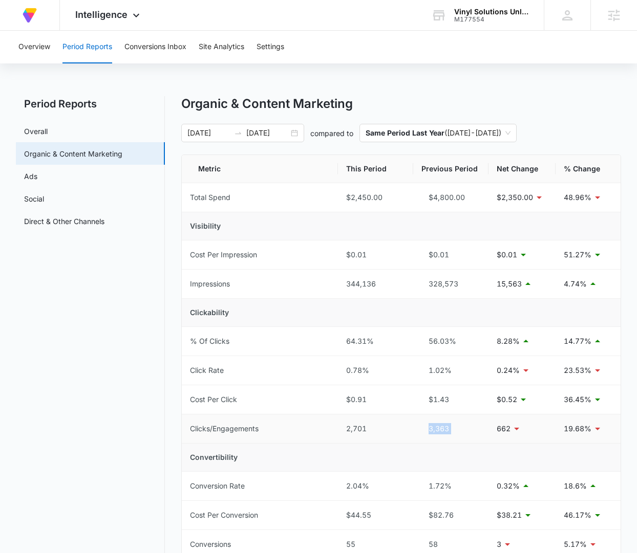
click at [443, 427] on div "3,363" at bounding box center [450, 428] width 59 height 11
copy div "3,363"
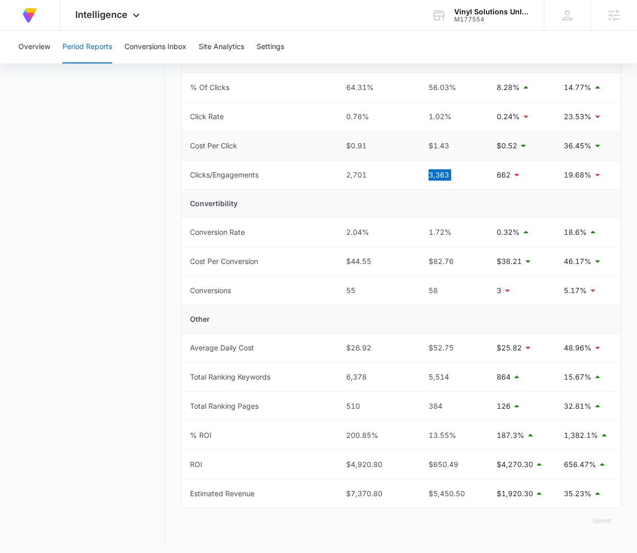
scroll to position [254, 0]
click at [440, 403] on div "384" at bounding box center [450, 405] width 59 height 11
copy div "384"
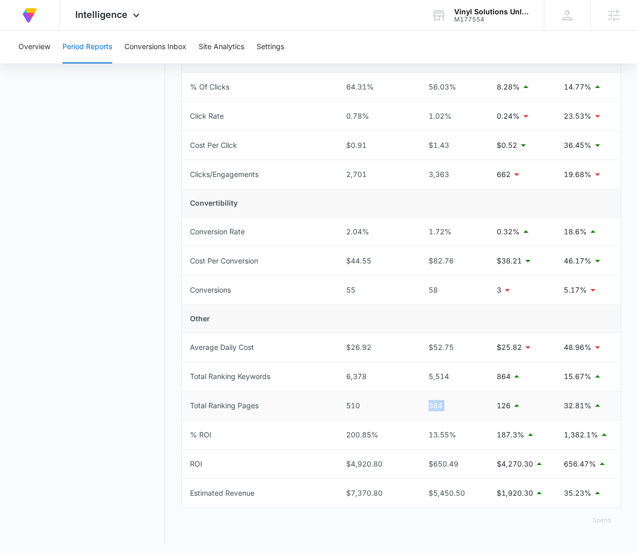
click at [504, 403] on p "126" at bounding box center [504, 405] width 14 height 11
copy div "126"
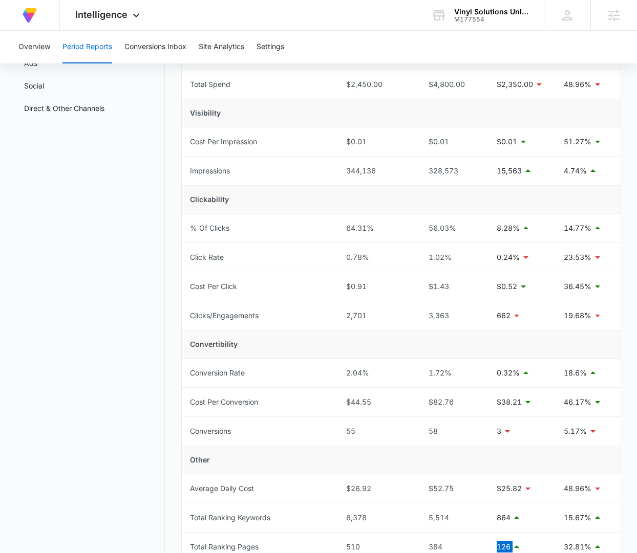
scroll to position [102, 0]
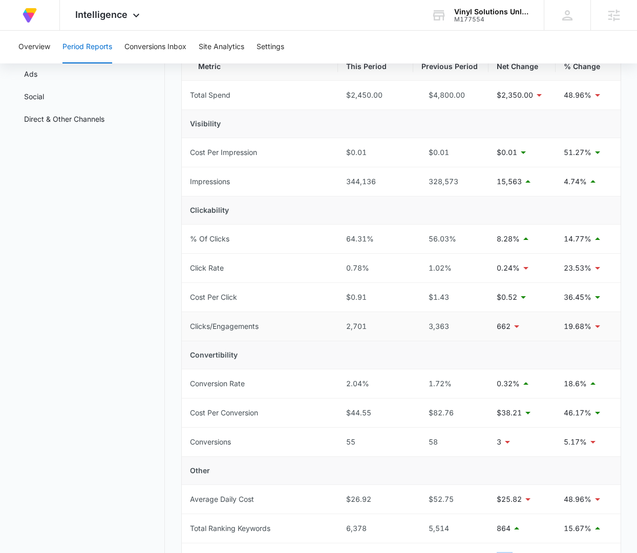
click at [503, 326] on p "662" at bounding box center [504, 326] width 14 height 11
click at [580, 267] on p "23.53%" at bounding box center [578, 268] width 28 height 11
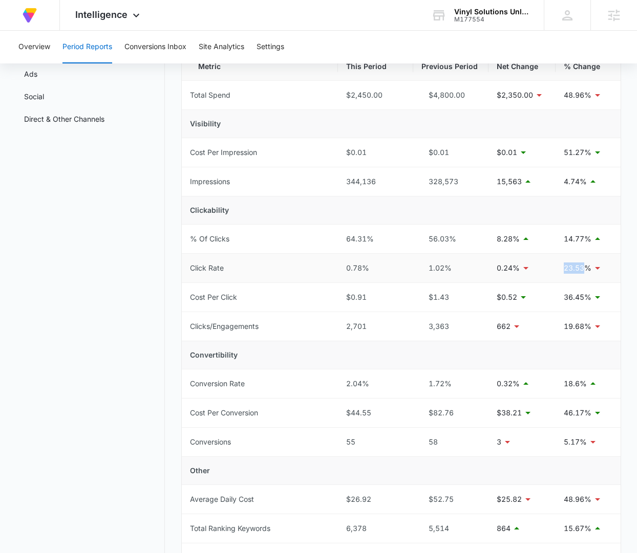
click at [580, 267] on p "23.53%" at bounding box center [578, 268] width 28 height 11
click at [574, 327] on p "19.68%" at bounding box center [578, 326] width 28 height 11
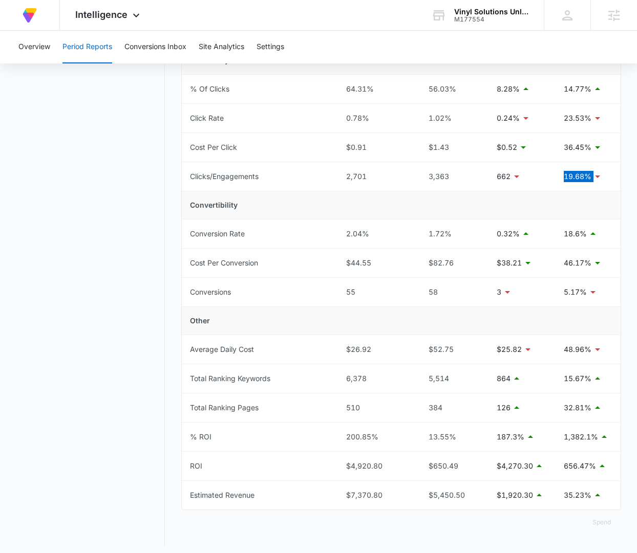
scroll to position [254, 0]
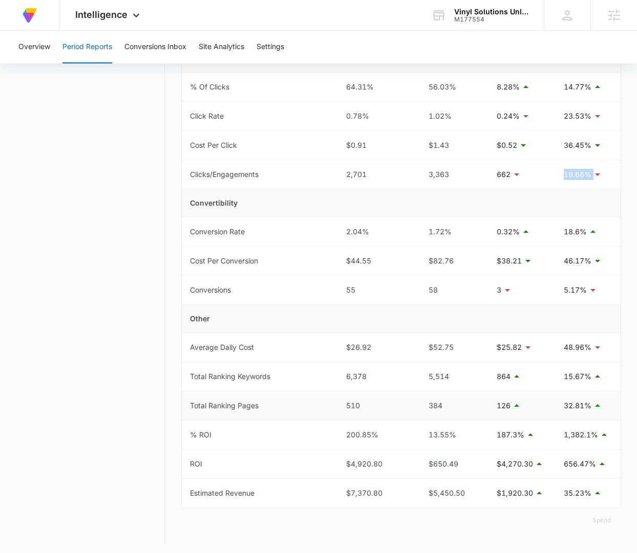
click at [577, 402] on p "32.81%" at bounding box center [578, 405] width 28 height 11
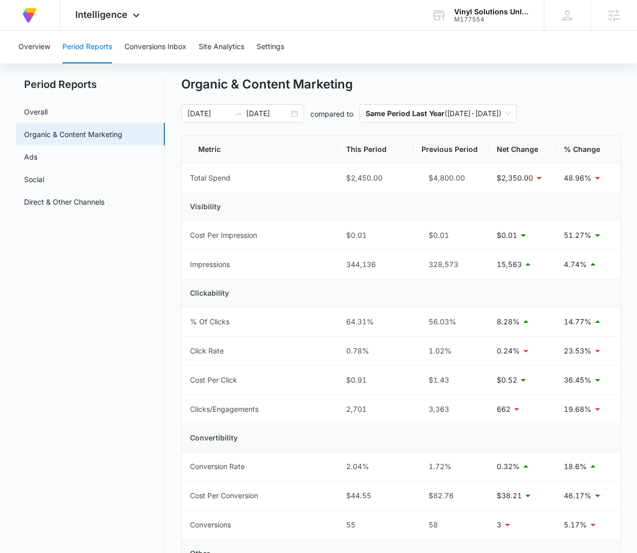
scroll to position [0, 0]
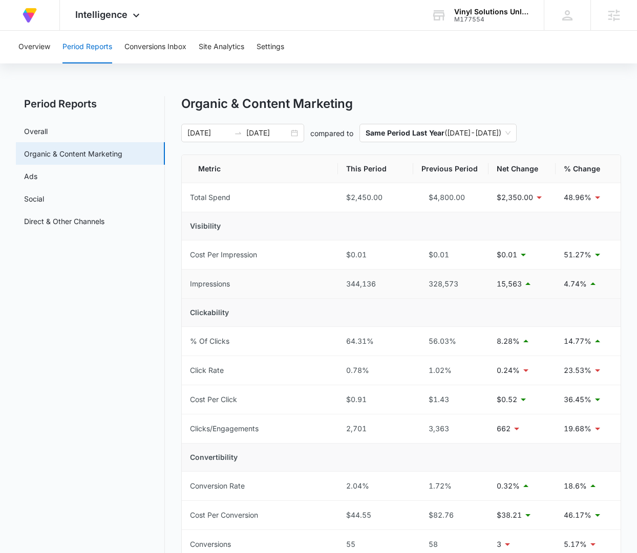
click at [574, 282] on p "4.74%" at bounding box center [575, 283] width 23 height 11
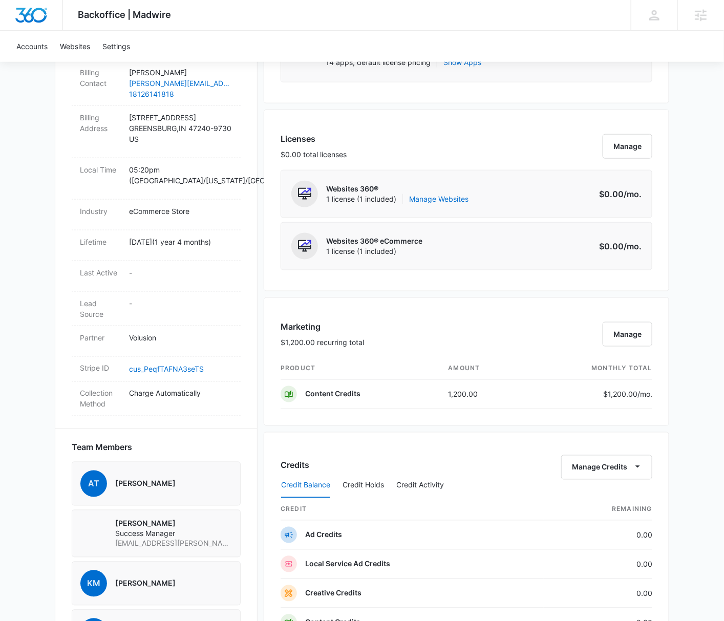
scroll to position [364, 0]
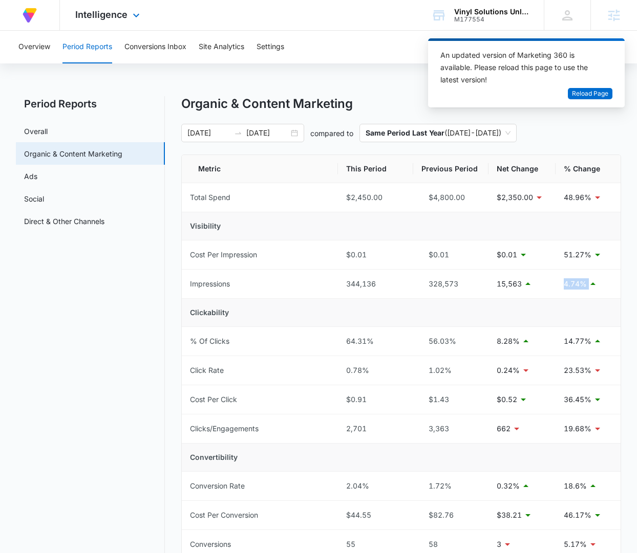
click at [141, 13] on div "Intelligence Apps Reputation Websites Forms CRM Email Social Payments Content A…" at bounding box center [109, 15] width 98 height 30
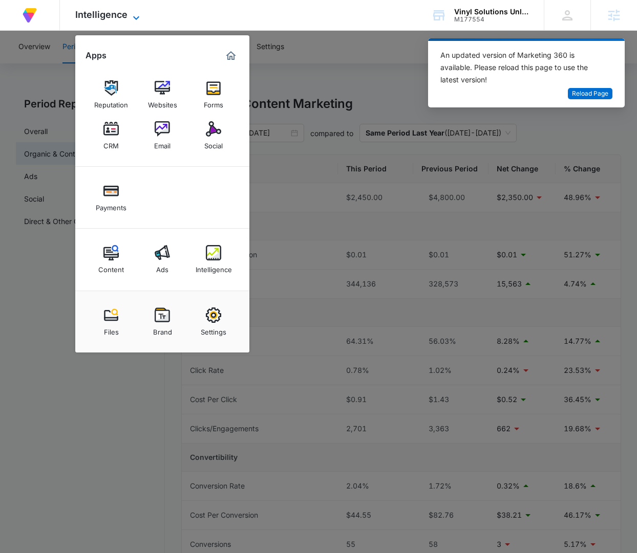
click at [123, 12] on span "Intelligence" at bounding box center [101, 14] width 52 height 11
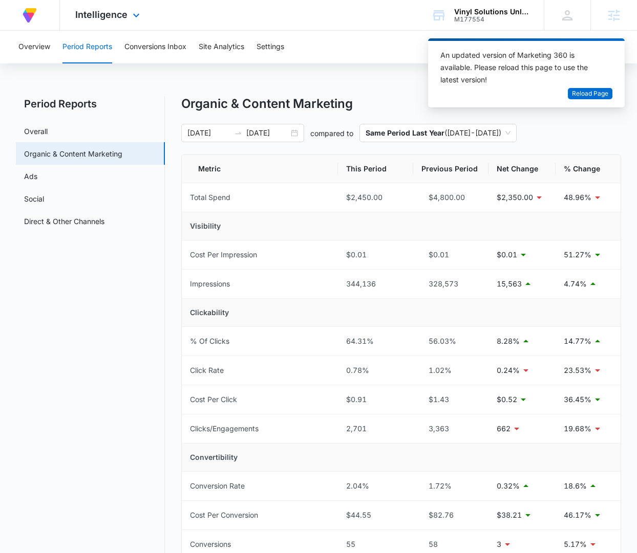
click at [114, 9] on div "Intelligence Apps Reputation Websites Forms CRM Email Social Payments Content A…" at bounding box center [109, 15] width 98 height 30
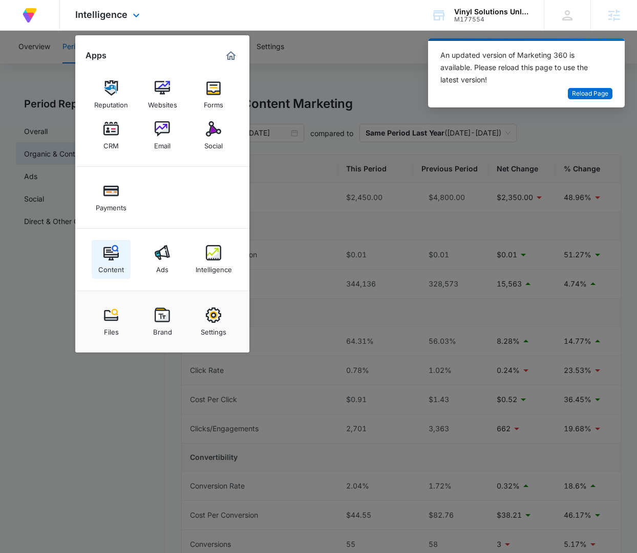
click at [117, 258] on img at bounding box center [110, 252] width 15 height 15
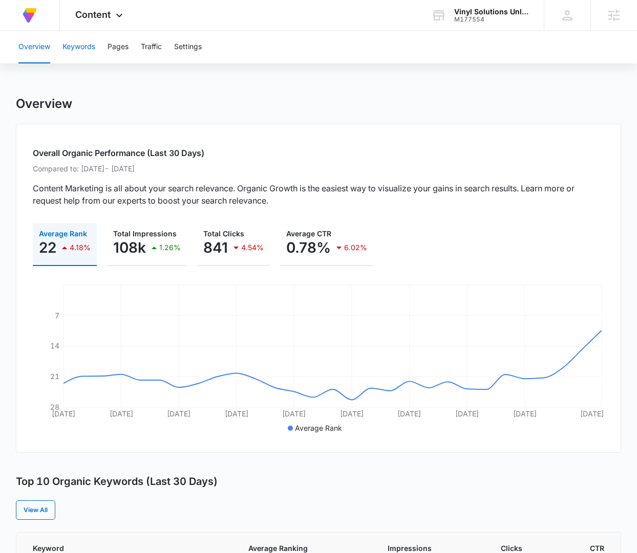
click at [92, 43] on button "Keywords" at bounding box center [78, 47] width 33 height 33
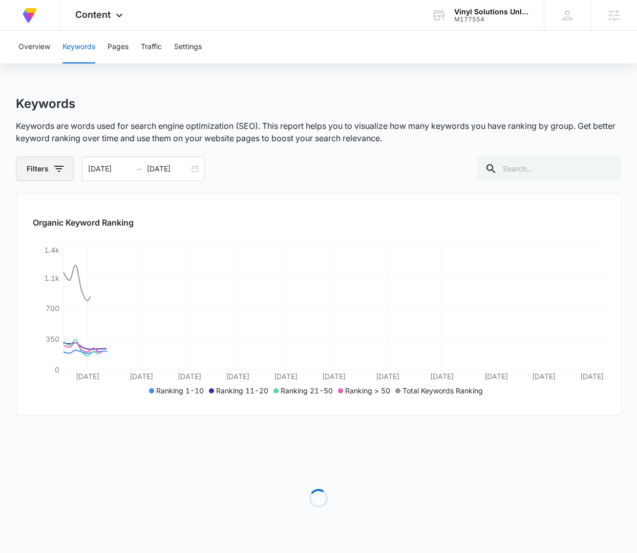
click at [54, 165] on icon "button" at bounding box center [59, 169] width 12 height 12
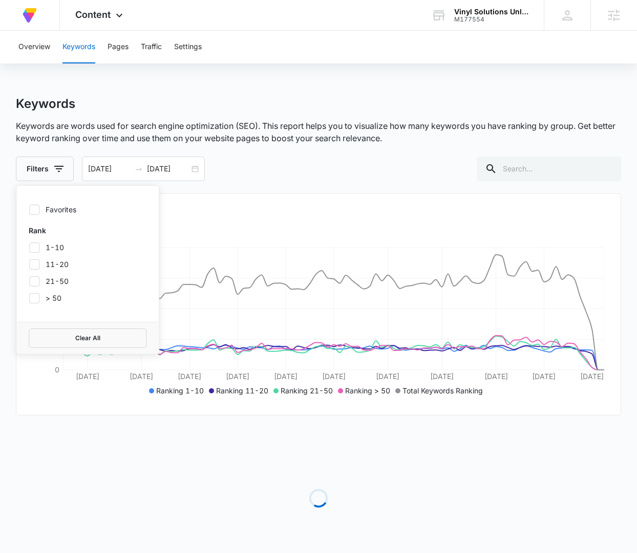
click at [36, 212] on icon at bounding box center [34, 209] width 9 height 9
click at [29, 210] on input "Favorites" at bounding box center [29, 209] width 1 height 1
checkbox input "true"
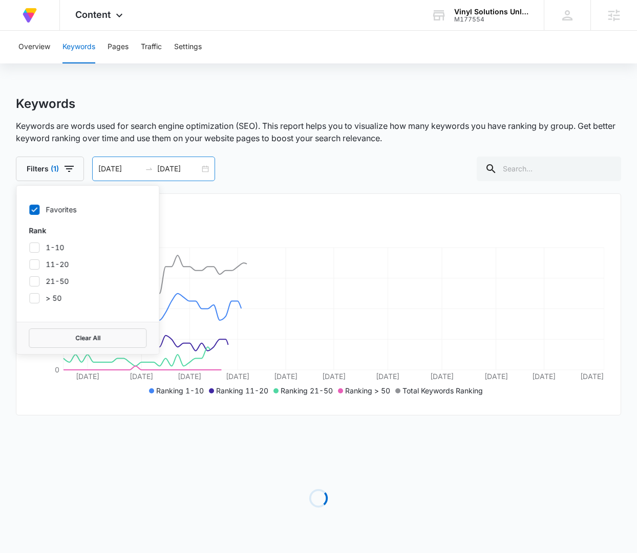
click at [207, 168] on div "[DATE] [DATE]" at bounding box center [153, 169] width 123 height 25
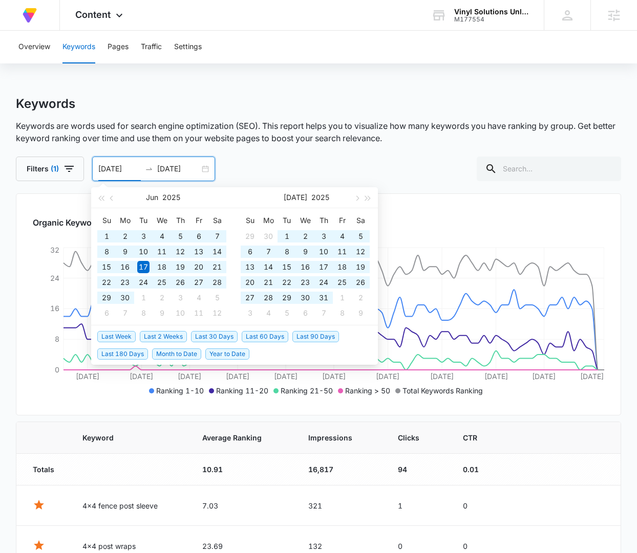
click at [233, 354] on span "Year to Date" at bounding box center [227, 354] width 44 height 11
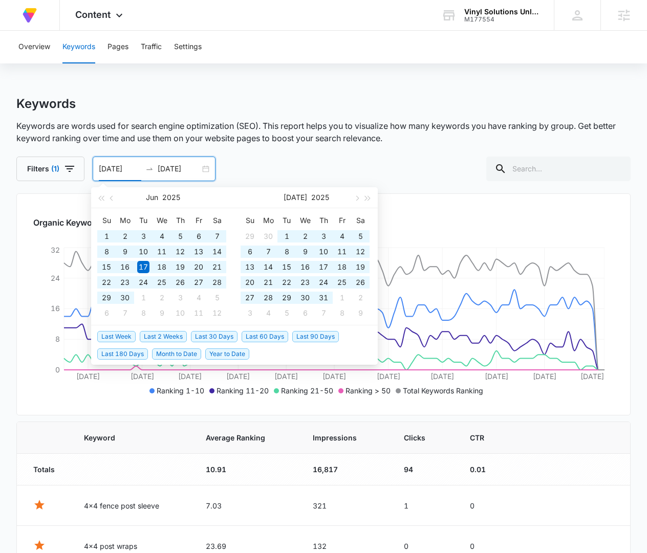
type input "[DATE]"
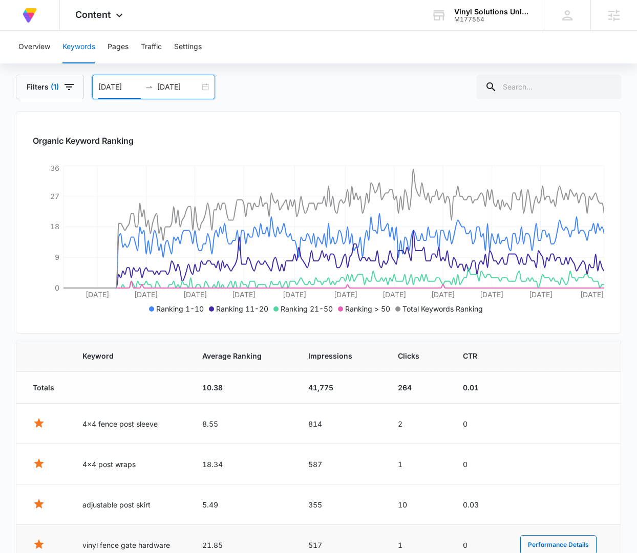
scroll to position [282, 0]
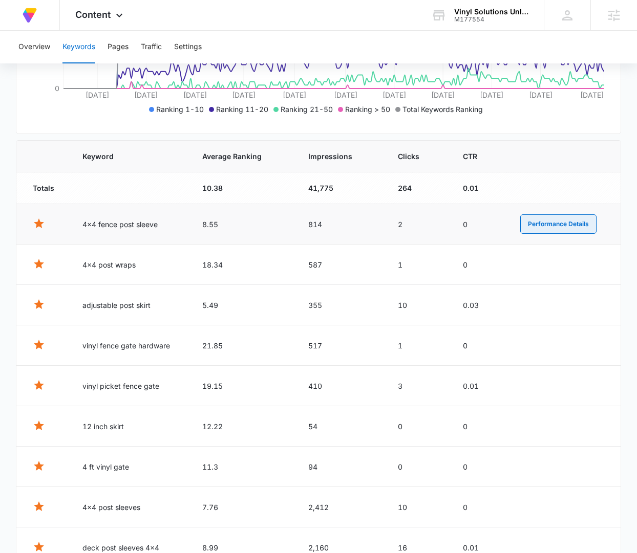
click at [567, 219] on button "Performance Details" at bounding box center [558, 223] width 76 height 19
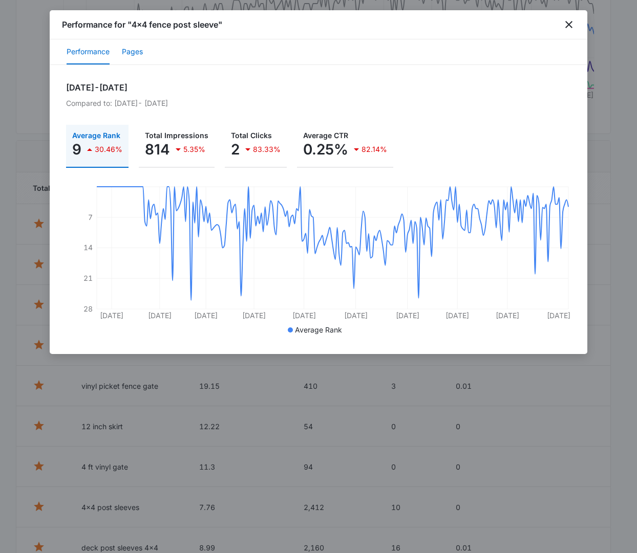
click at [135, 53] on button "Pages" at bounding box center [132, 52] width 21 height 25
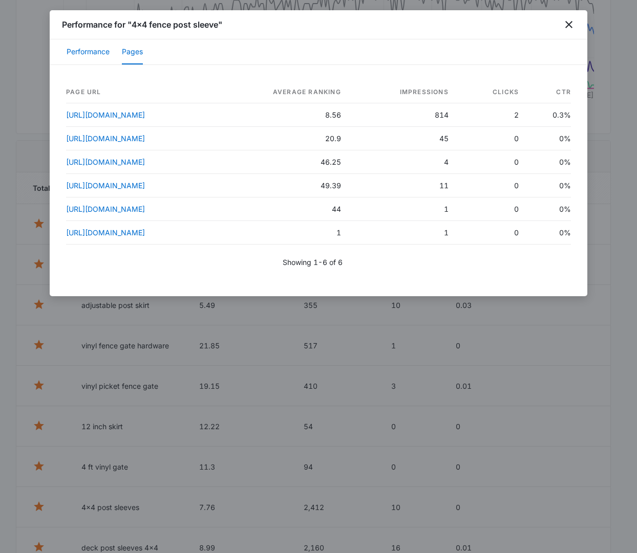
click at [93, 52] on button "Performance" at bounding box center [88, 52] width 43 height 25
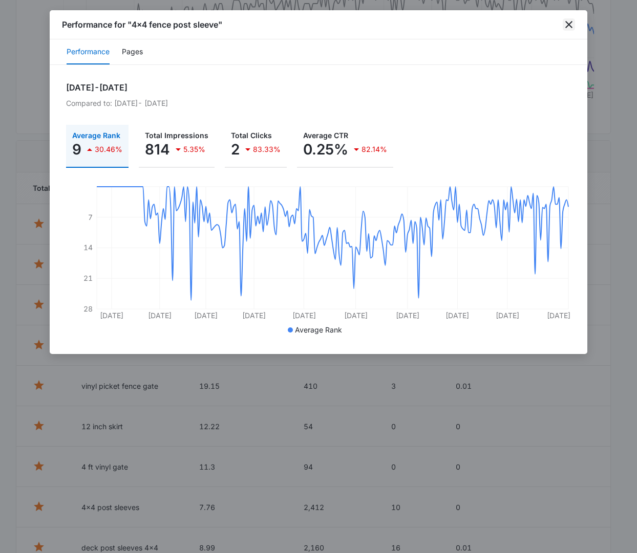
click at [565, 24] on icon "close" at bounding box center [569, 24] width 12 height 12
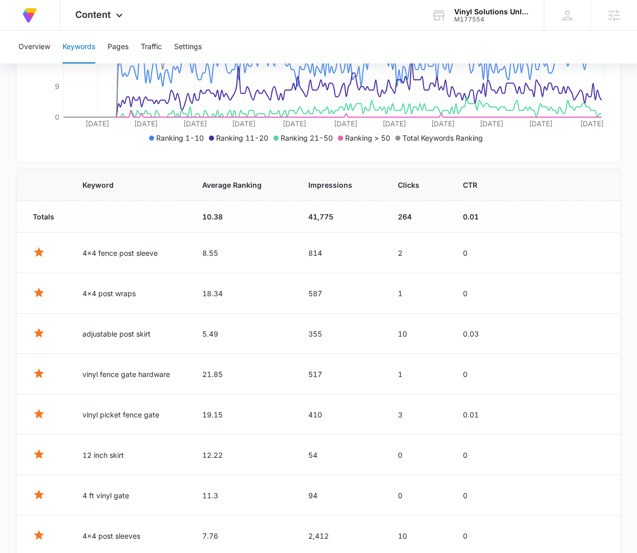
scroll to position [0, 0]
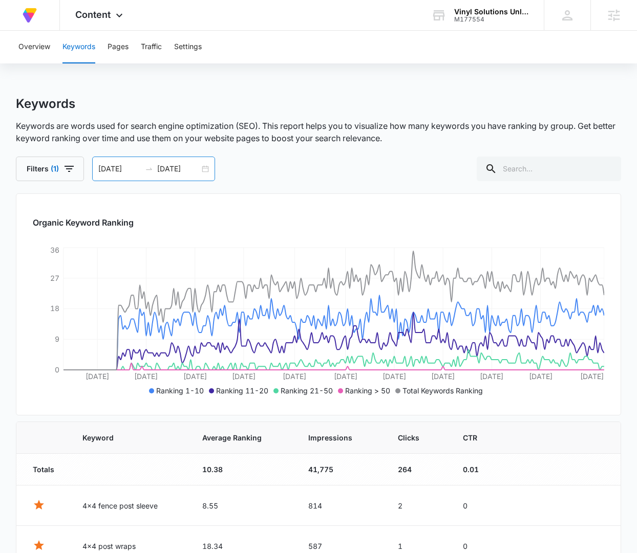
click at [208, 163] on div "[DATE] [DATE]" at bounding box center [153, 169] width 123 height 25
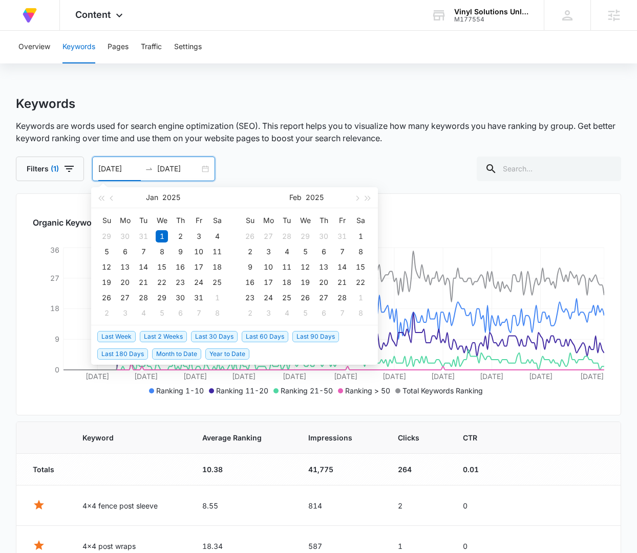
click at [223, 335] on span "Last 30 Days" at bounding box center [214, 336] width 47 height 11
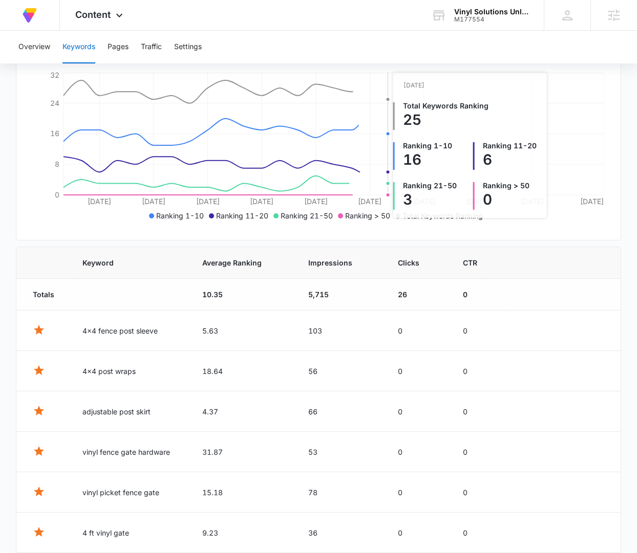
scroll to position [176, 0]
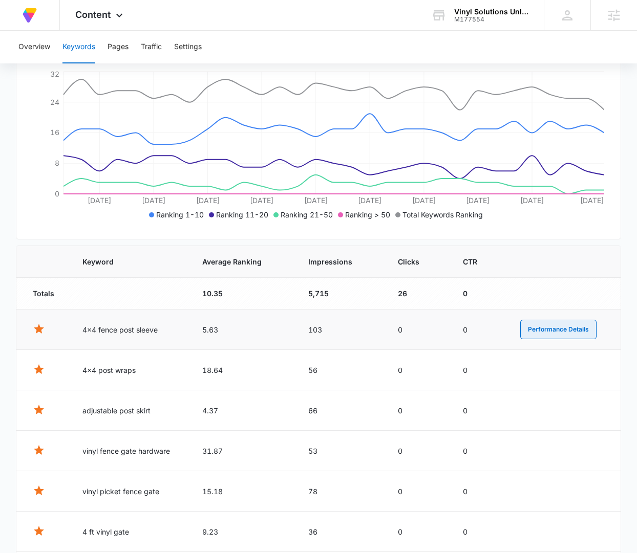
click at [539, 330] on button "Performance Details" at bounding box center [558, 329] width 76 height 19
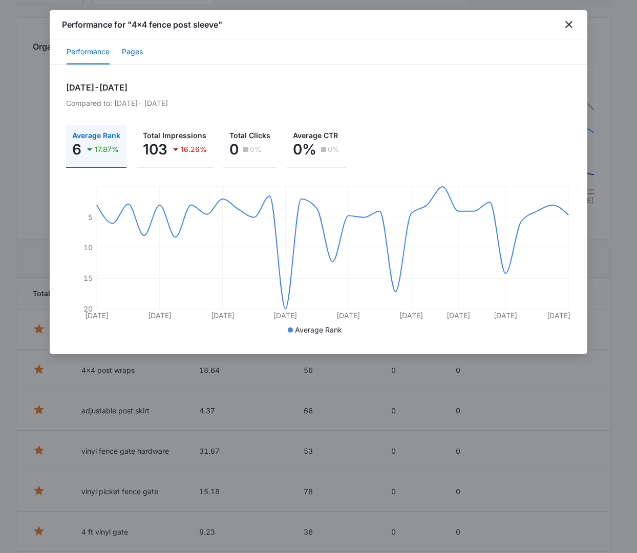
click at [130, 51] on button "Pages" at bounding box center [132, 52] width 21 height 25
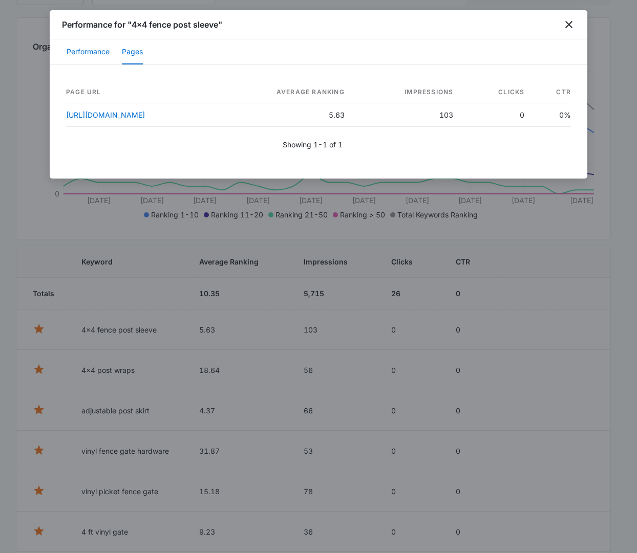
click at [95, 52] on button "Performance" at bounding box center [88, 52] width 43 height 25
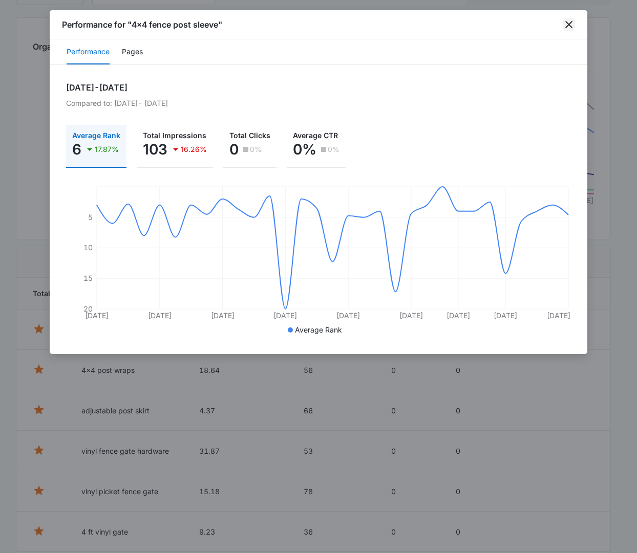
click at [566, 24] on icon "close" at bounding box center [569, 24] width 12 height 12
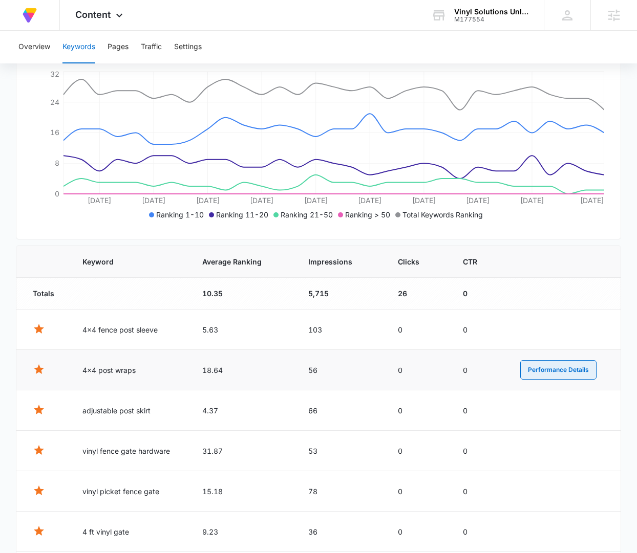
click at [568, 366] on button "Performance Details" at bounding box center [558, 369] width 76 height 19
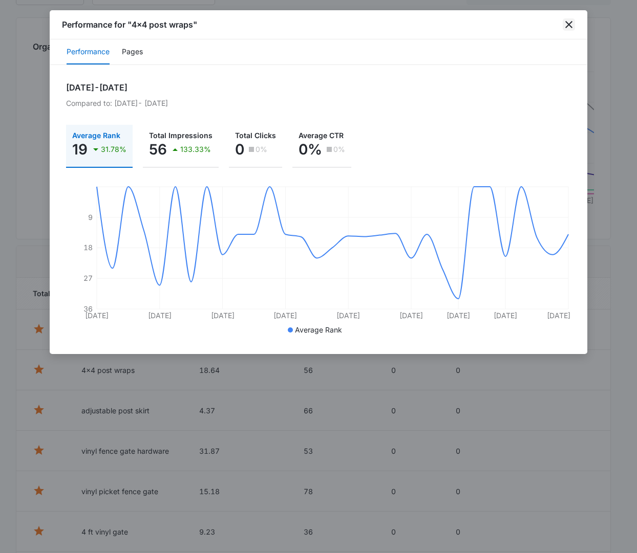
click at [570, 25] on icon "close" at bounding box center [569, 24] width 12 height 12
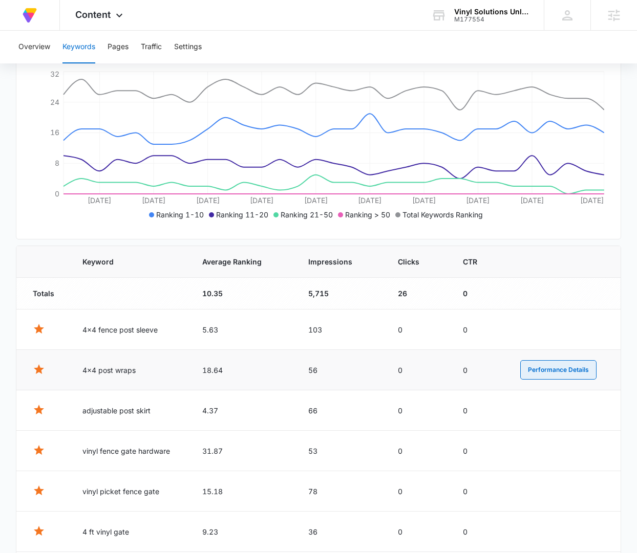
click at [570, 369] on button "Performance Details" at bounding box center [558, 369] width 76 height 19
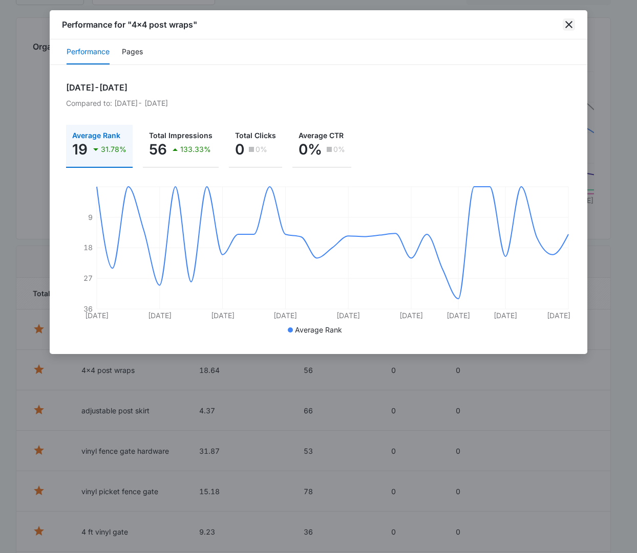
click at [568, 21] on icon "close" at bounding box center [569, 24] width 12 height 12
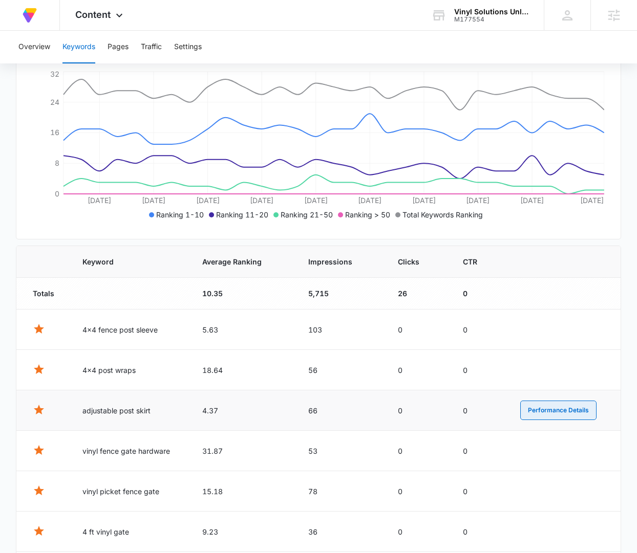
click at [581, 411] on button "Performance Details" at bounding box center [558, 410] width 76 height 19
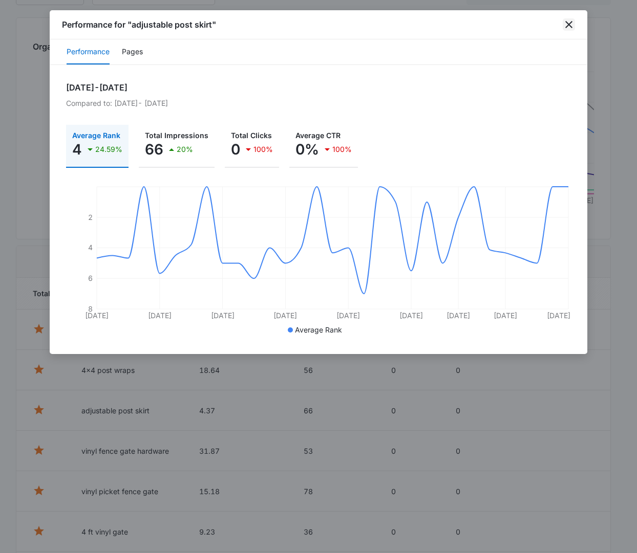
click at [567, 25] on icon "close" at bounding box center [569, 24] width 12 height 12
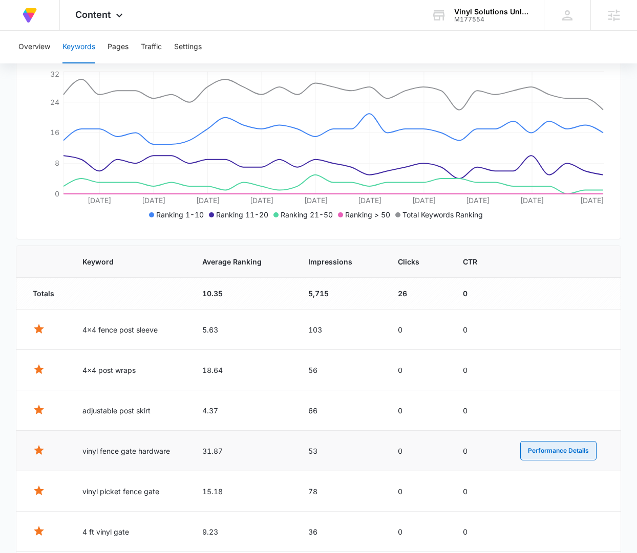
click at [567, 446] on button "Performance Details" at bounding box center [558, 450] width 76 height 19
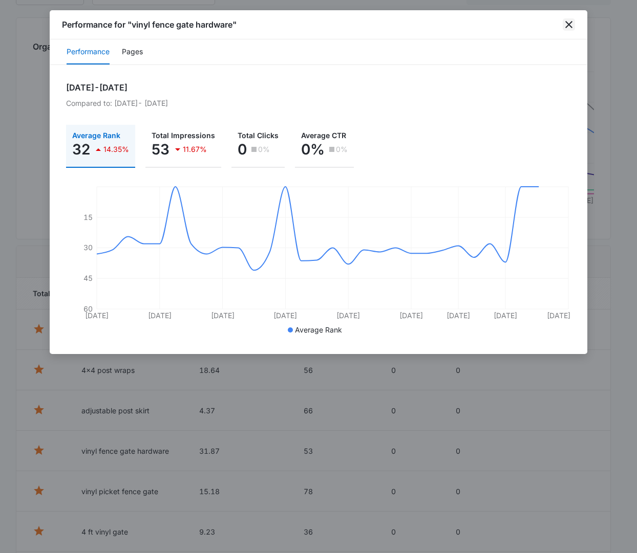
click at [570, 24] on icon "close" at bounding box center [569, 24] width 12 height 12
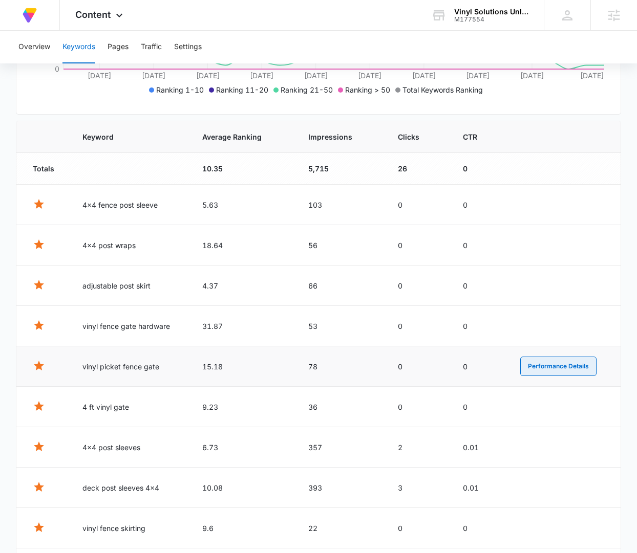
scroll to position [304, 0]
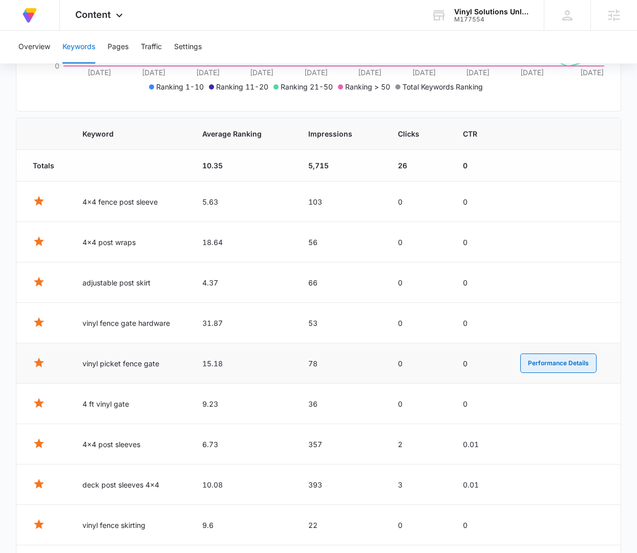
click at [550, 357] on button "Performance Details" at bounding box center [558, 363] width 76 height 19
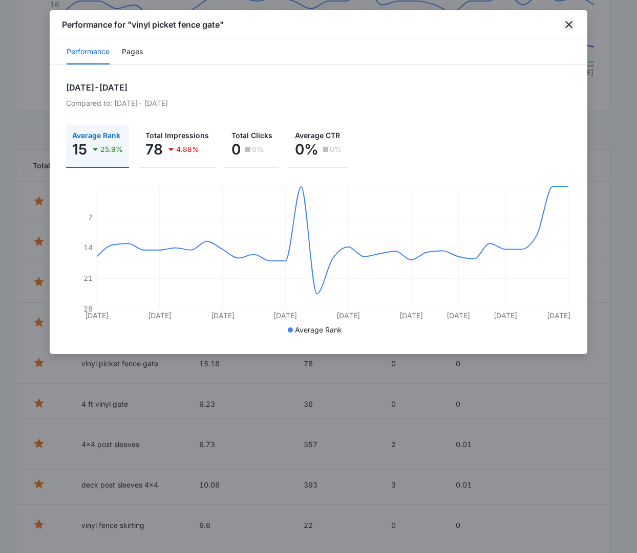
click at [566, 20] on icon "close" at bounding box center [569, 24] width 12 height 12
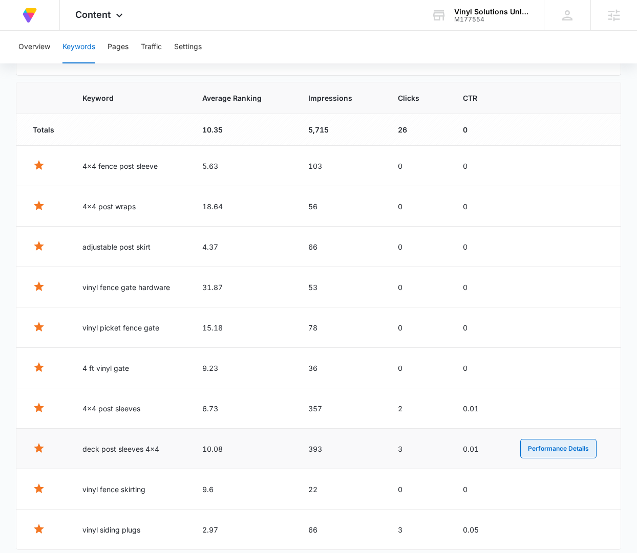
scroll to position [390, 0]
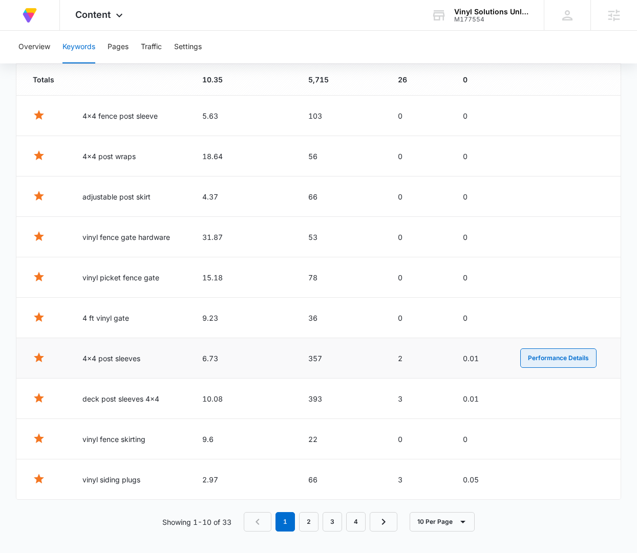
click at [584, 349] on button "Performance Details" at bounding box center [558, 358] width 76 height 19
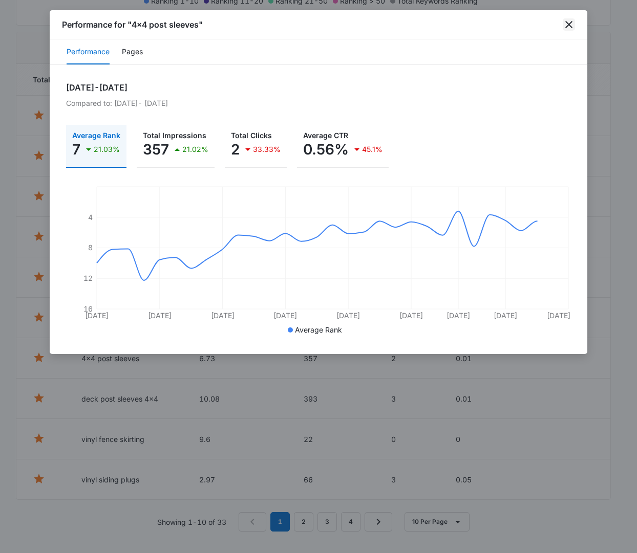
click at [566, 26] on icon "close" at bounding box center [569, 24] width 12 height 12
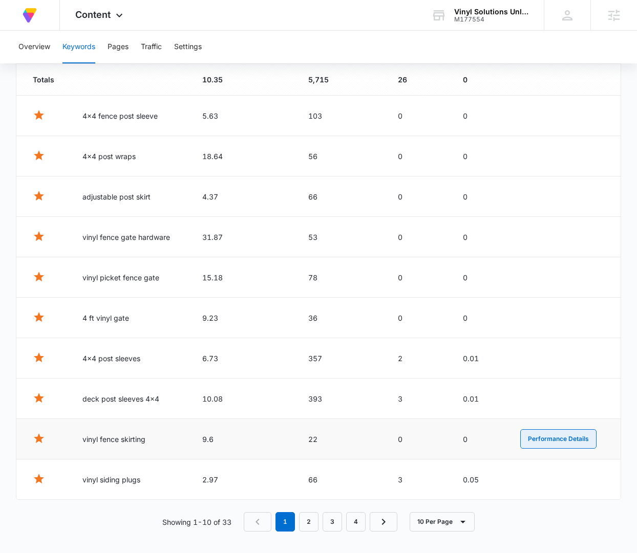
click at [570, 439] on button "Performance Details" at bounding box center [558, 439] width 76 height 19
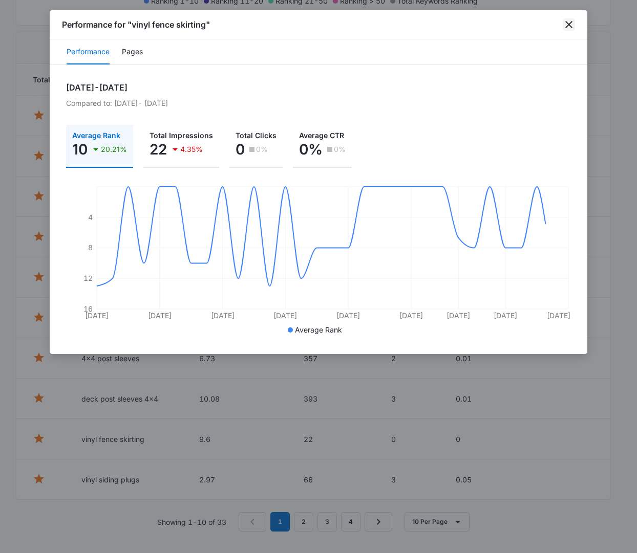
click at [572, 25] on icon "close" at bounding box center [569, 24] width 12 height 12
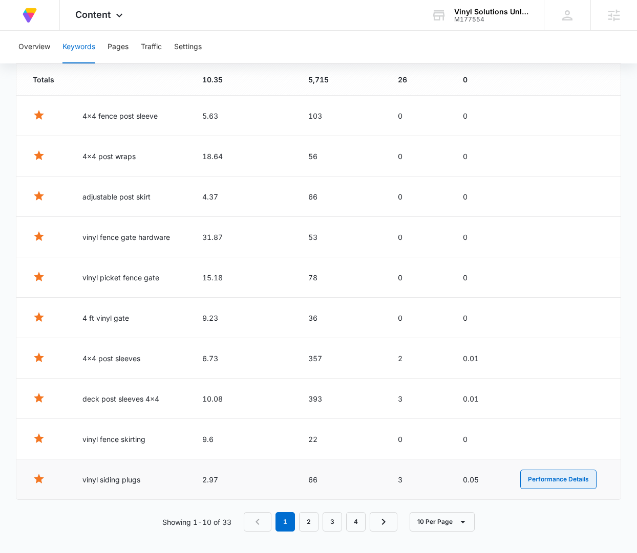
click at [572, 480] on button "Performance Details" at bounding box center [558, 479] width 76 height 19
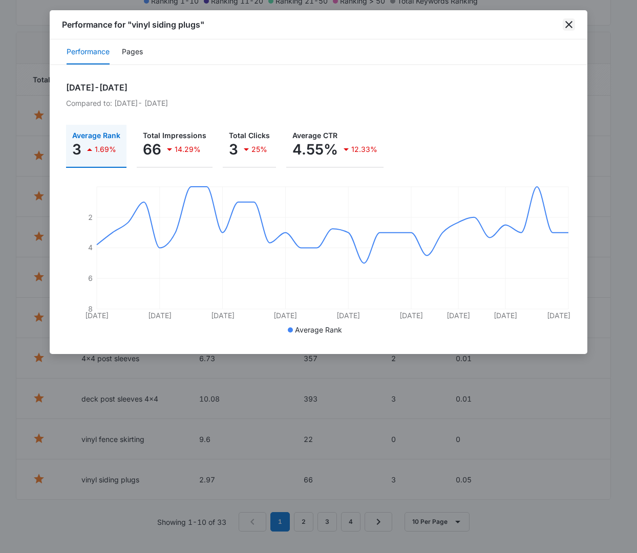
click at [570, 23] on icon "close" at bounding box center [568, 24] width 7 height 7
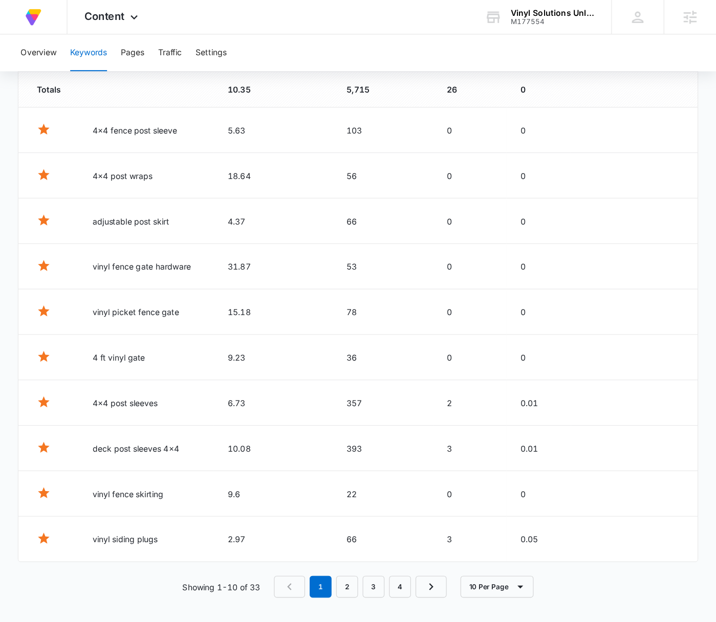
scroll to position [0, 0]
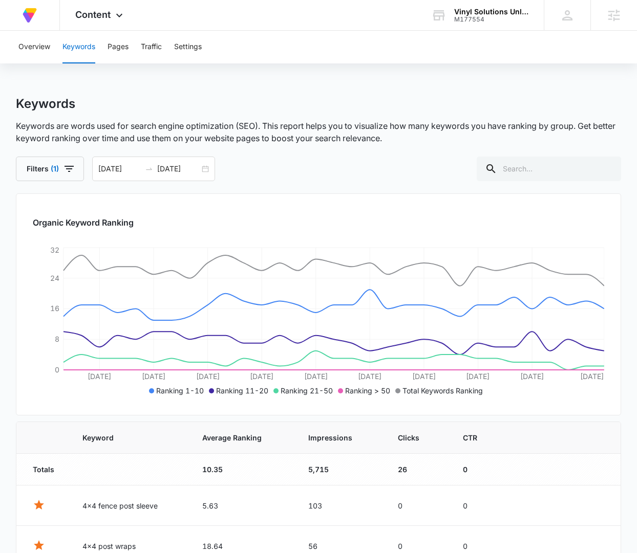
click at [348, 95] on div "Overview Keywords Pages Traffic Settings Keywords Keywords are words used for s…" at bounding box center [318, 489] width 637 height 916
click at [207, 168] on div "[DATE] [DATE]" at bounding box center [153, 169] width 123 height 25
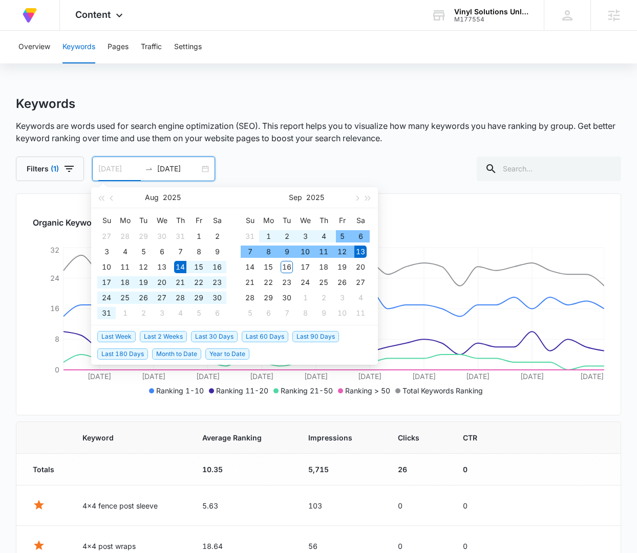
type input "[DATE]"
click at [208, 335] on span "Last 30 Days" at bounding box center [214, 336] width 47 height 11
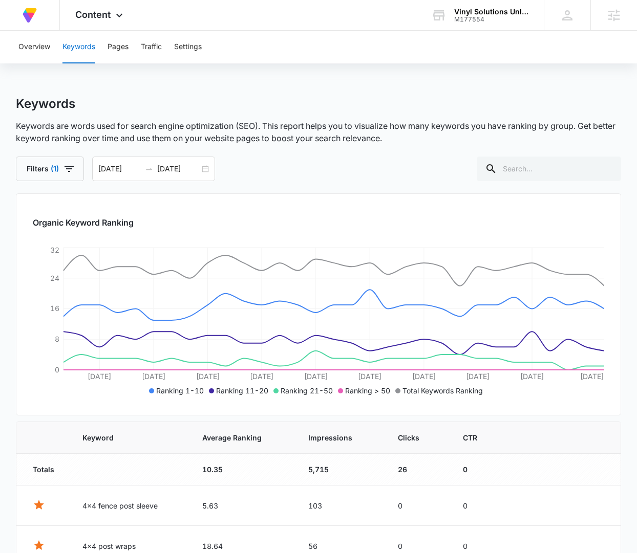
click at [390, 129] on p "Keywords are words used for search engine optimization (SEO). This report helps…" at bounding box center [318, 132] width 605 height 25
